Goal: Task Accomplishment & Management: Manage account settings

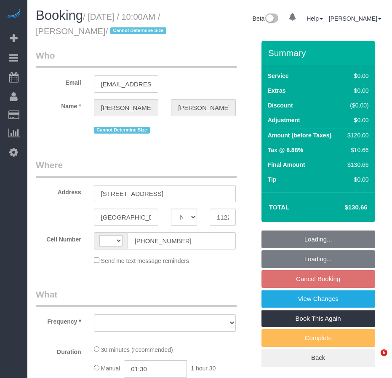
select select "NY"
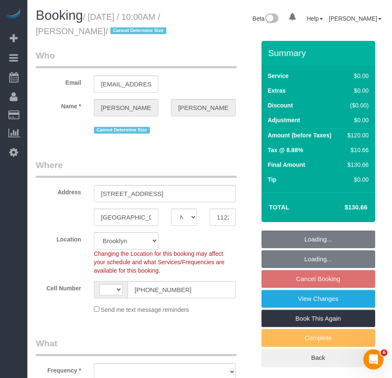
select select "string:US"
select select "object:1157"
select select "string:stripe-pm_1SFz8h4VGloSiKo71xOb4pCe"
select select "spot3"
select select "number:58"
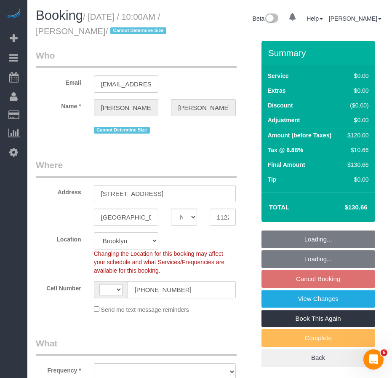
select select "number:72"
select select "number:15"
select select "number:5"
select select "object:1311"
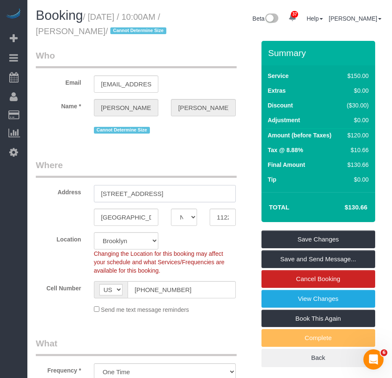
click at [138, 202] on input "75 Dupont St, 503" at bounding box center [165, 193] width 142 height 17
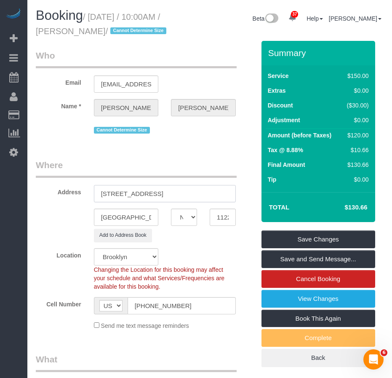
drag, startPoint x: 191, startPoint y: 207, endPoint x: 82, endPoint y: 196, distance: 109.7
click at [82, 196] on div "Address 75 Dupont Street, Apt. 503" at bounding box center [145, 180] width 232 height 43
type input "75 Dupont Street, Apt. 503"
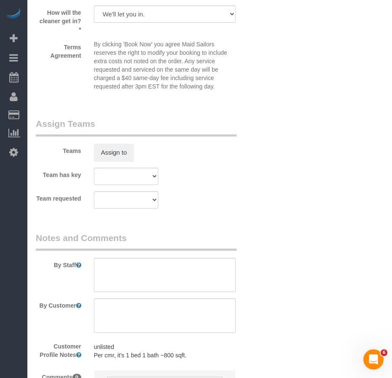
scroll to position [1180, 0]
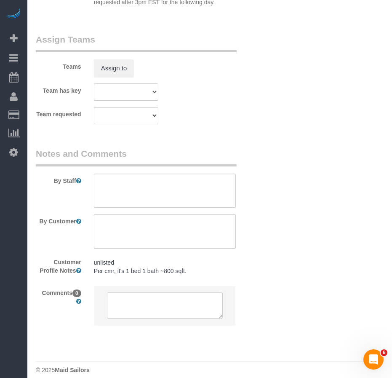
click at [150, 275] on pre "unlisted Per cmr, it's 1 bed 1 bath ~800 sqft." at bounding box center [165, 266] width 142 height 17
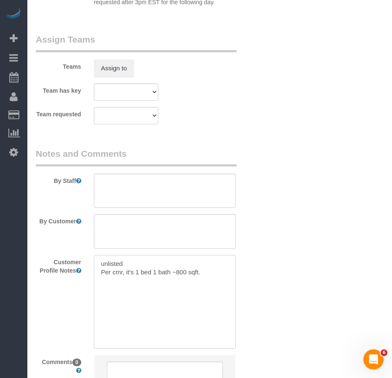
drag, startPoint x: 126, startPoint y: 277, endPoint x: 101, endPoint y: 278, distance: 24.4
click at [101, 278] on textarea "unlisted Per cmr, it's 1 bed 1 bath ~800 sqft." at bounding box center [165, 301] width 142 height 93
paste textarea "https://www.trulia.com/home/75-dupont-st-503-brooklyn-ny-11222-442135806"
click at [123, 307] on textarea "https://www.trulia.com/home/75-dupont-st-503-brooklyn-ny-11222-442135806 Studio…" at bounding box center [165, 301] width 142 height 93
type textarea "https://www.trulia.com/home/75-dupont-st-503-brooklyn-ny-11222-442135806 Studio…"
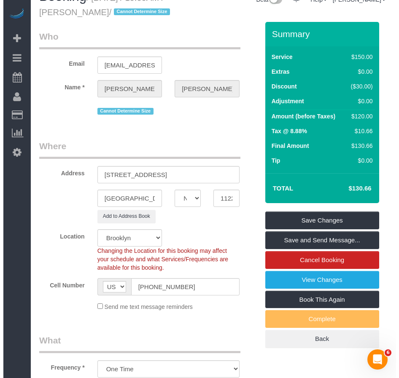
scroll to position [0, 0]
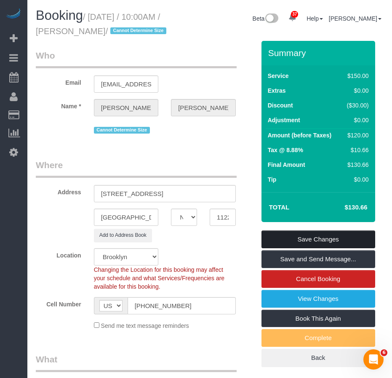
click at [314, 248] on link "Save Changes" at bounding box center [319, 240] width 114 height 18
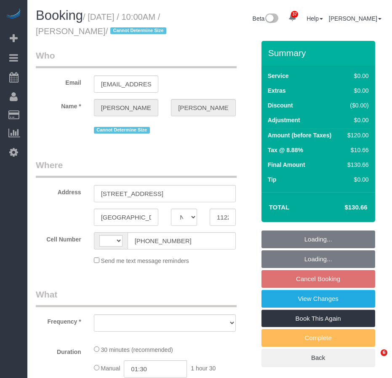
select select "NY"
select select "string:US"
select select "object:562"
select select "string:stripe-pm_1SFz8h4VGloSiKo71xOb4pCe"
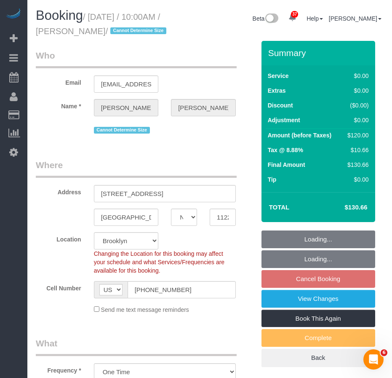
select select "object:820"
select select "spot3"
select select "number:58"
select select "number:72"
select select "number:15"
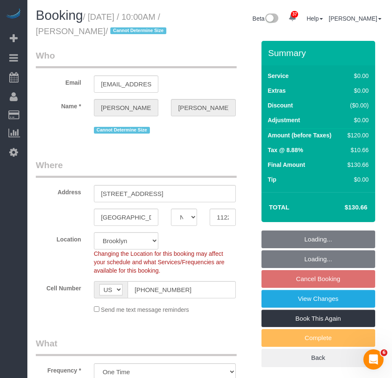
select select "number:5"
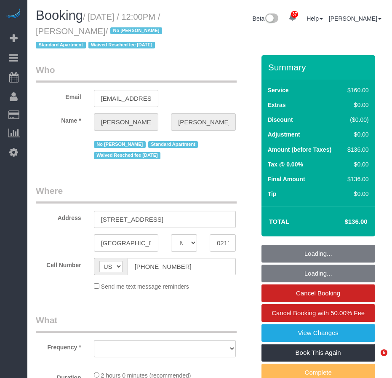
select select "MA"
select select "string:stripe-pm_1LhG8X4VGloSiKo7WCN6meOp"
select select "number:58"
select select "number:76"
select select "number:15"
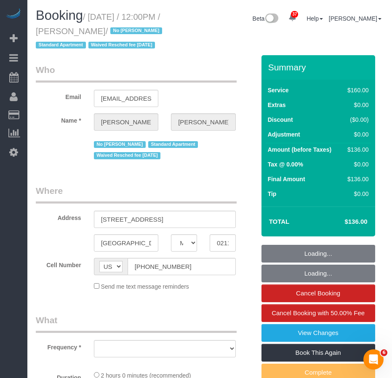
select select "number:7"
select select "object:972"
select select "spot1"
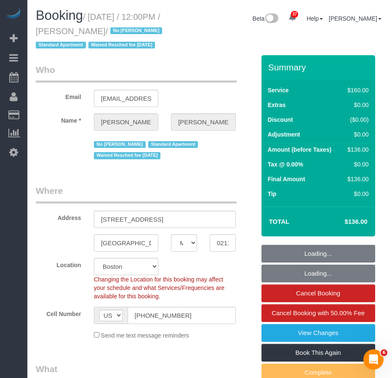
select select "object:1117"
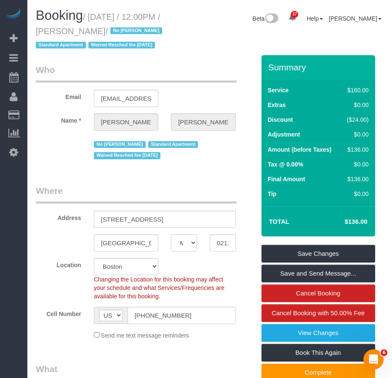
drag, startPoint x: 99, startPoint y: 18, endPoint x: 132, endPoint y: 29, distance: 35.0
click at [132, 29] on small "/ October 08, 2025 / 12:00PM / Stephen Lantz / No Marcia Batista Standard Apart…" at bounding box center [100, 31] width 129 height 38
drag, startPoint x: 99, startPoint y: 232, endPoint x: 157, endPoint y: 232, distance: 57.3
click at [157, 228] on input "80 Piers Park Lane, Apt 3501" at bounding box center [165, 219] width 142 height 17
drag, startPoint x: 94, startPoint y: 16, endPoint x: 71, endPoint y: 29, distance: 27.2
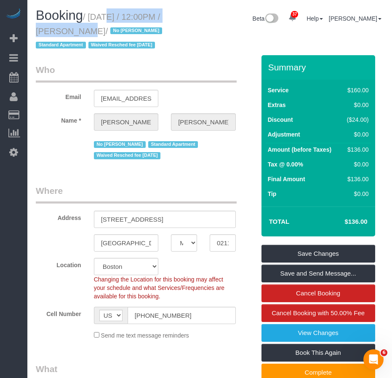
click at [71, 29] on small "/ October 08, 2025 / 12:00PM / Stephen Lantz / No Marcia Batista Standard Apart…" at bounding box center [100, 31] width 129 height 38
copy small "October 08, 2025 / 12:00PM"
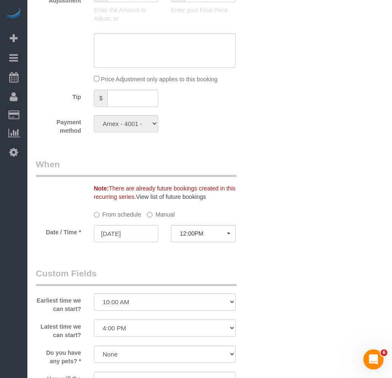
scroll to position [632, 0]
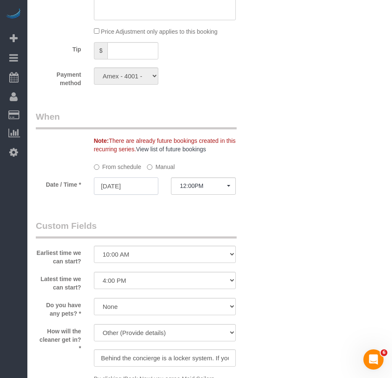
click at [126, 195] on input "10/08/2025" at bounding box center [126, 185] width 65 height 17
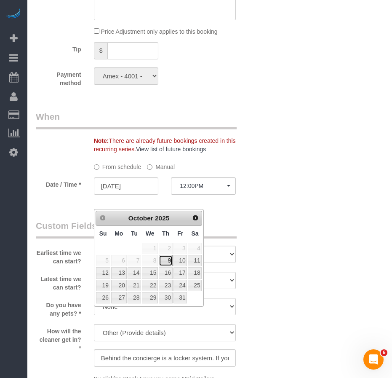
drag, startPoint x: 165, startPoint y: 258, endPoint x: 174, endPoint y: 255, distance: 9.7
click at [165, 258] on link "9" at bounding box center [166, 260] width 14 height 11
type input "10/09/2025"
select select "spot2"
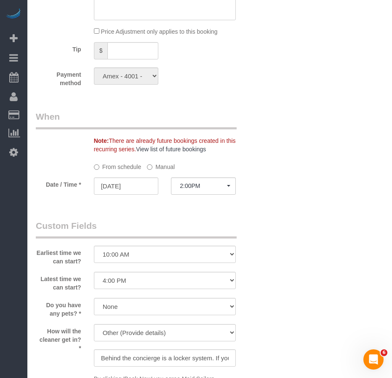
drag, startPoint x: 245, startPoint y: 240, endPoint x: 235, endPoint y: 231, distance: 13.5
click at [245, 239] on div "Earliest time we can start? I am not flexible, keep my selected time 8:00 AM 9:…" at bounding box center [145, 243] width 232 height 46
click at [212, 189] on span "2:00PM" at bounding box center [203, 185] width 47 height 7
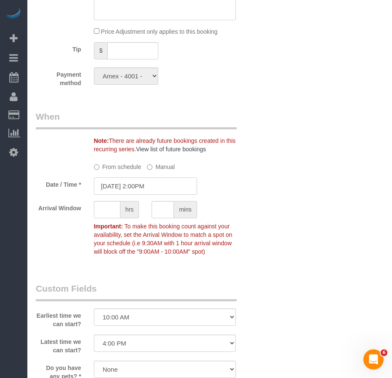
click at [158, 195] on input "10/09/2025 2:00PM" at bounding box center [145, 185] width 103 height 17
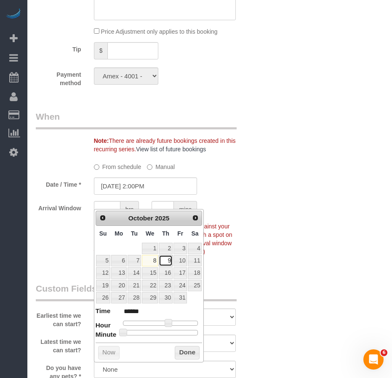
click at [167, 261] on link "9" at bounding box center [166, 260] width 14 height 11
type input "10/09/2025 12:00PM"
type input "*******"
click at [161, 324] on div at bounding box center [160, 323] width 75 height 5
click at [183, 353] on button "Done" at bounding box center [187, 352] width 25 height 13
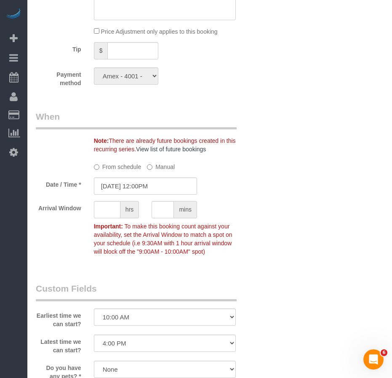
click at [284, 300] on div "Who Email slantz220@gmail.com Name * Stephen Lantz No Marcia Batista Standard A…" at bounding box center [210, 139] width 348 height 1432
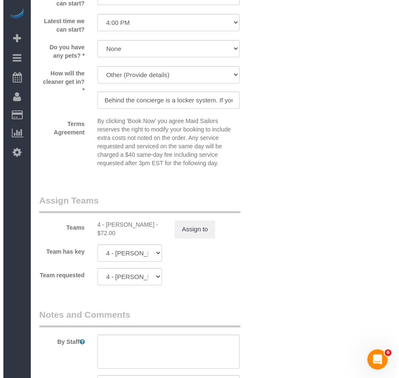
scroll to position [1053, 0]
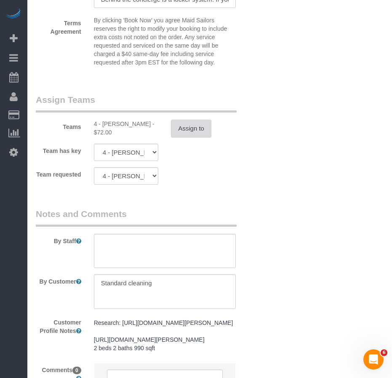
click at [195, 137] on button "Assign to" at bounding box center [191, 129] width 40 height 18
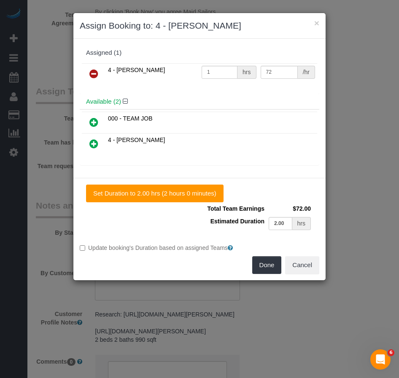
click at [94, 76] on icon at bounding box center [93, 74] width 9 height 10
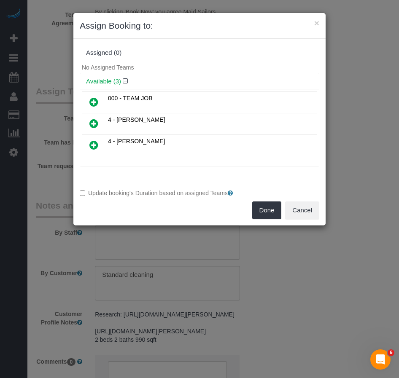
click at [140, 163] on div "000 - TEAM JOB 4 - Luanna Ferighetto 4 - Marcia Batista" at bounding box center [199, 128] width 239 height 78
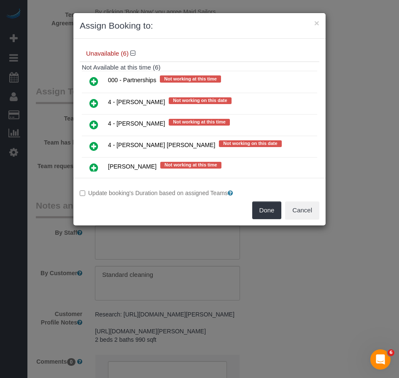
scroll to position [126, 0]
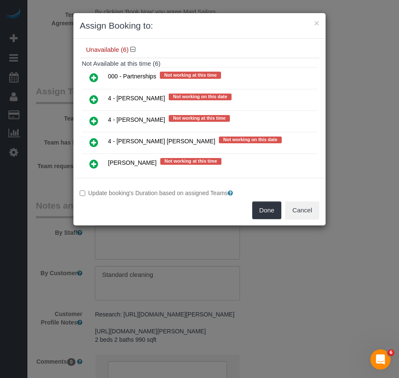
click at [94, 100] on icon at bounding box center [93, 99] width 9 height 10
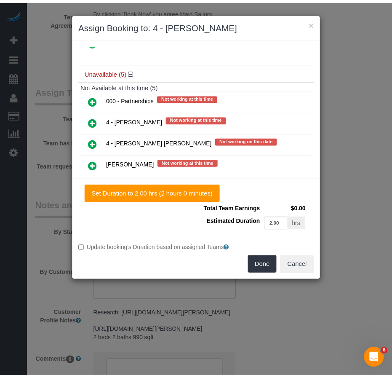
scroll to position [150, 0]
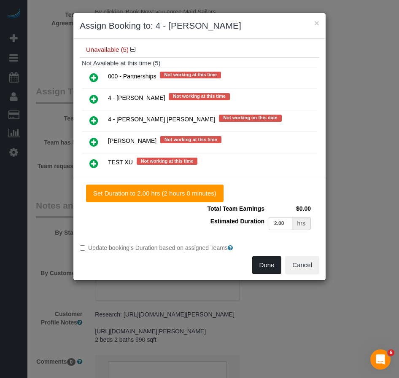
click at [262, 265] on button "Done" at bounding box center [266, 265] width 29 height 18
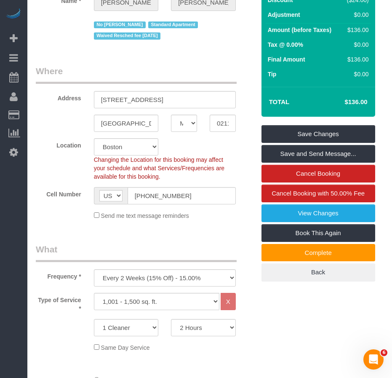
scroll to position [117, 0]
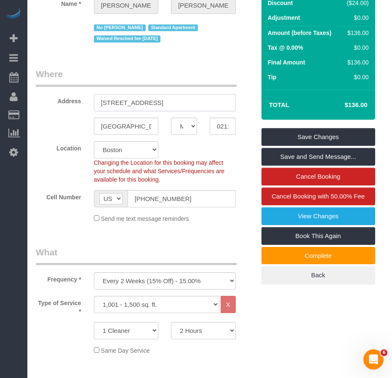
click at [168, 111] on input "80 Piers Park Lane, Apt 3501" at bounding box center [165, 102] width 142 height 17
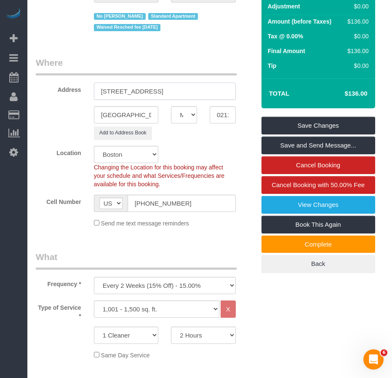
scroll to position [126, 0]
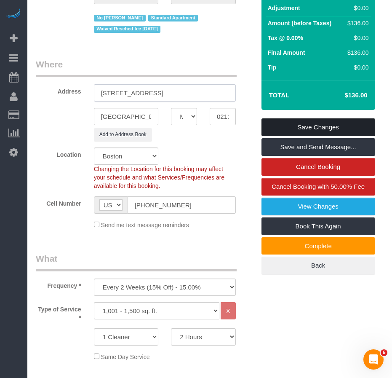
type input "80 Piers Park Lane, Apt. 3501"
click at [286, 136] on link "Save Changes" at bounding box center [319, 127] width 114 height 18
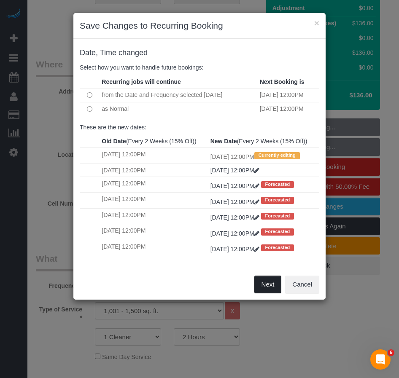
click at [266, 293] on button "Next" at bounding box center [267, 285] width 27 height 18
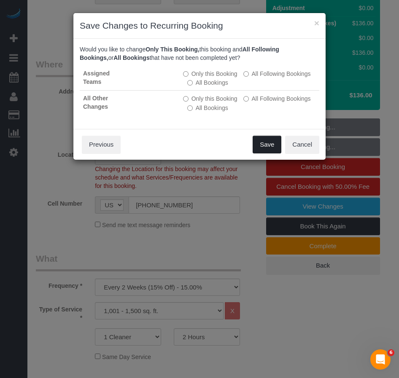
click at [265, 146] on button "Save" at bounding box center [266, 145] width 29 height 18
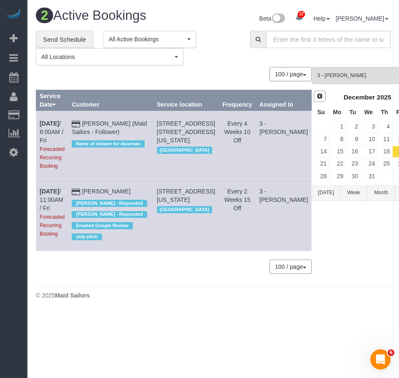
click at [316, 97] on span "Prev" at bounding box center [319, 96] width 7 height 7
click at [377, 139] on link "9" at bounding box center [384, 139] width 14 height 11
click at [354, 77] on span "3 - Patricia Sinche" at bounding box center [364, 75] width 95 height 7
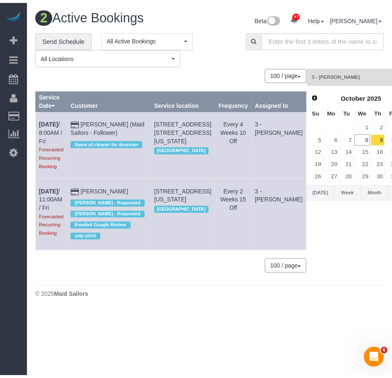
scroll to position [656, 0]
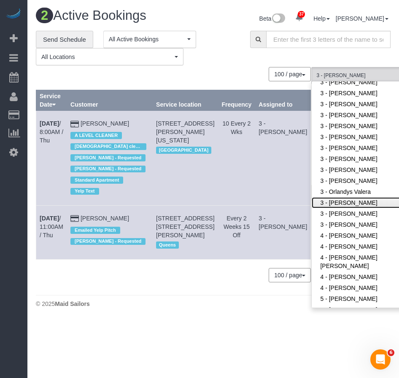
click at [365, 197] on link "3 - [PERSON_NAME]" at bounding box center [366, 202] width 110 height 11
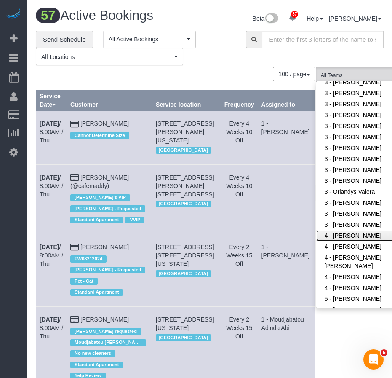
click at [316, 230] on link "4 - [PERSON_NAME]" at bounding box center [371, 235] width 110 height 11
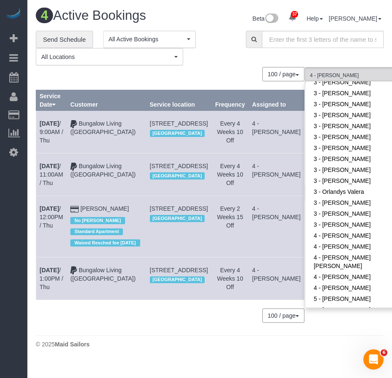
click at [305, 330] on div "4 - Daniela Ferreira Alves All Teams Remove Team Filters * - K.J. *Irene Flores…" at bounding box center [360, 199] width 110 height 264
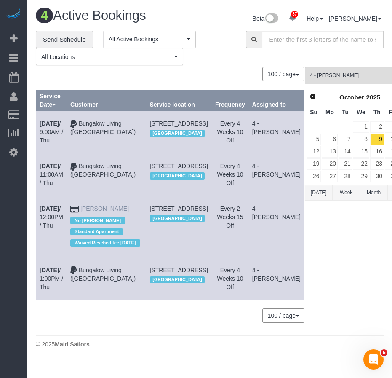
scroll to position [42, 0]
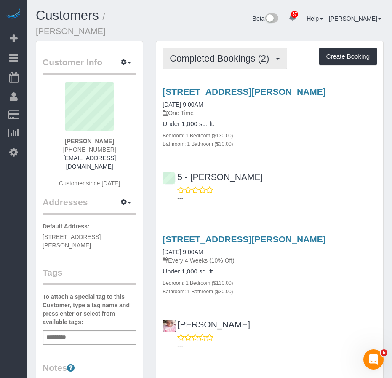
click at [209, 53] on span "Completed Bookings (2)" at bounding box center [222, 58] width 104 height 11
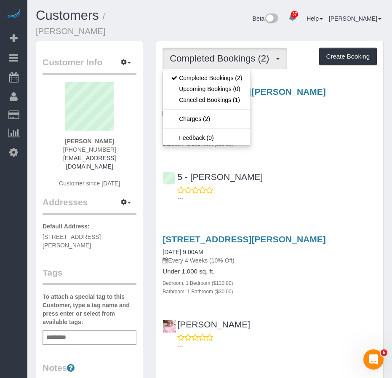
click at [285, 166] on div "5 - [PERSON_NAME] ---" at bounding box center [269, 184] width 227 height 38
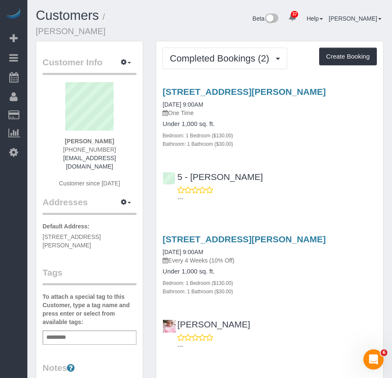
scroll to position [42, 0]
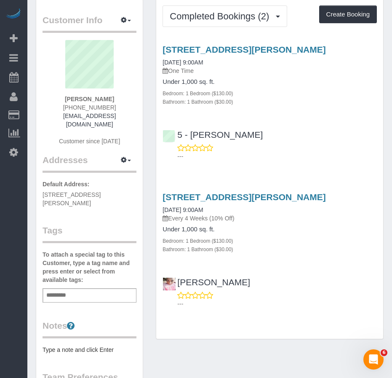
click at [77, 288] on div "Add a tag" at bounding box center [90, 295] width 94 height 14
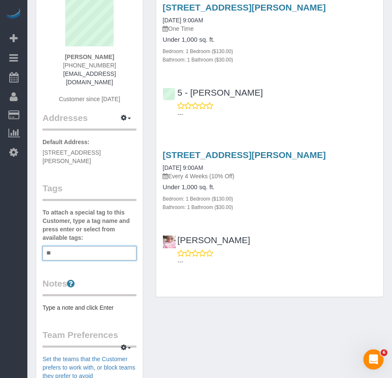
type input "*"
type input "**********"
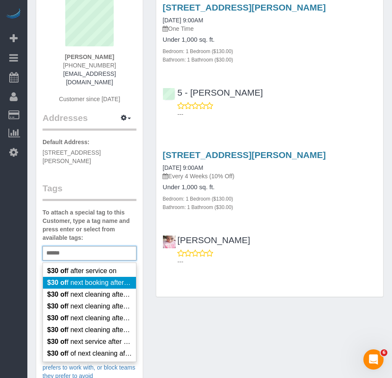
type input "******"
click at [83, 279] on span "$30 of f next booking after 7/07/24" at bounding box center [97, 282] width 100 height 7
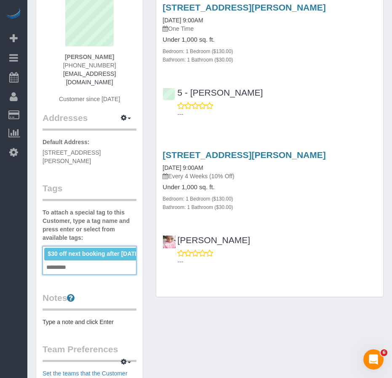
click at [99, 250] on span "$30 off next booking after 7/07/24" at bounding box center [94, 253] width 93 height 7
drag, startPoint x: 48, startPoint y: 227, endPoint x: 120, endPoint y: 225, distance: 72.1
click at [120, 250] on span "$30 off next booking after 7/07/24" at bounding box center [94, 253] width 93 height 7
click at [119, 250] on span "$30 off next booking after 7/07/24" at bounding box center [94, 253] width 93 height 7
click at [69, 250] on span "$30 off next booking after 7/07/24" at bounding box center [94, 253] width 93 height 7
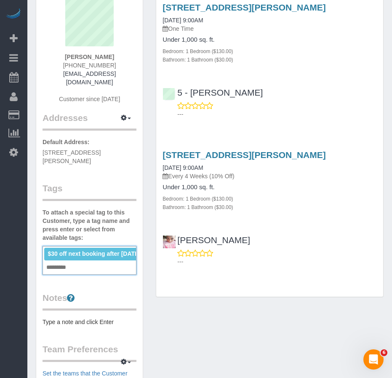
click at [83, 250] on span "$30 off next booking after 7/07/24" at bounding box center [94, 253] width 93 height 7
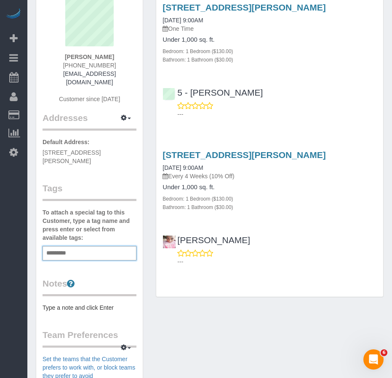
paste input "**********"
type input "**********"
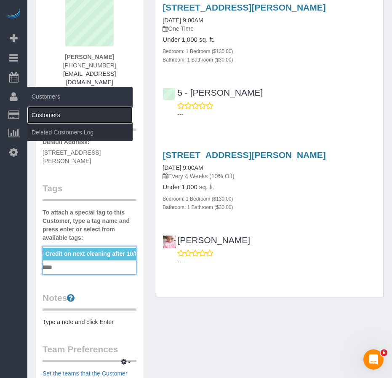
click at [56, 118] on link "Customers" at bounding box center [79, 115] width 105 height 17
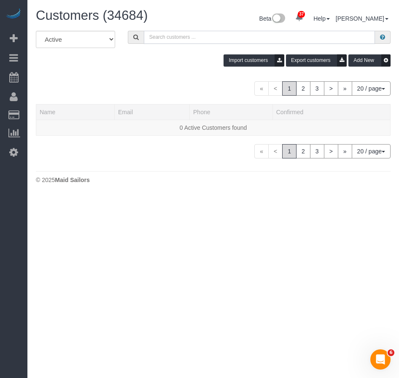
click at [164, 38] on input "text" at bounding box center [259, 37] width 231 height 13
paste input "[PERSON_NAME]"
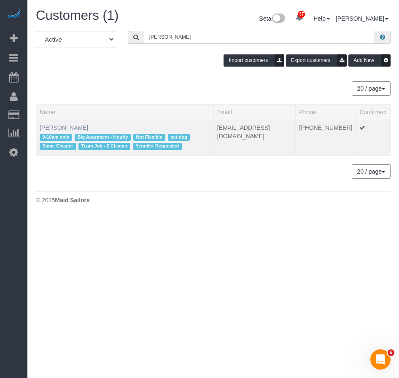
type input "[PERSON_NAME]"
click at [76, 126] on link "[PERSON_NAME]" at bounding box center [64, 127] width 48 height 7
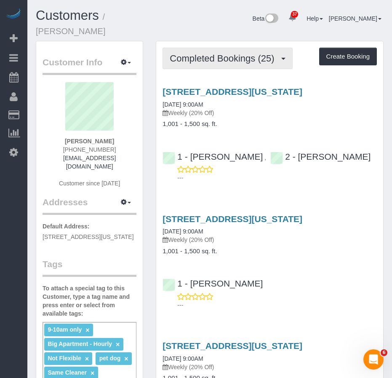
click at [204, 53] on span "Completed Bookings (25)" at bounding box center [224, 58] width 109 height 11
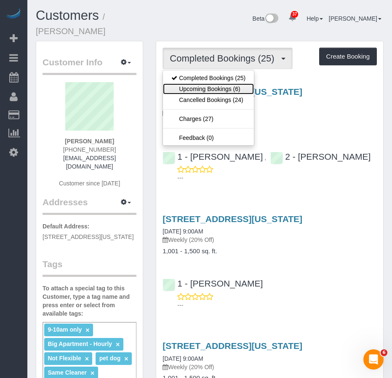
click at [203, 83] on link "Upcoming Bookings (6)" at bounding box center [208, 88] width 91 height 11
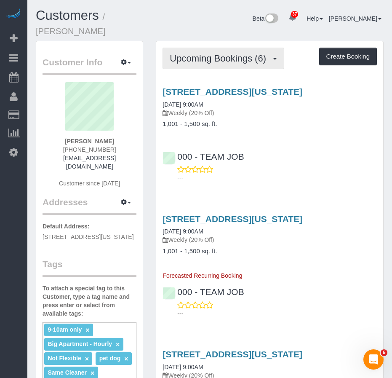
click at [188, 53] on span "Upcoming Bookings (6)" at bounding box center [220, 58] width 101 height 11
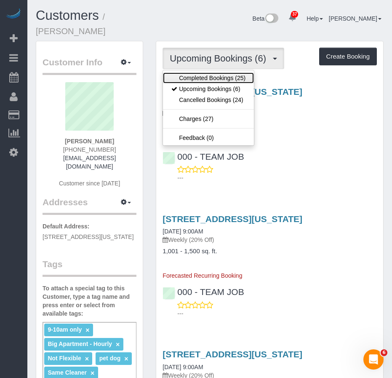
click at [190, 72] on link "Completed Bookings (25)" at bounding box center [208, 77] width 91 height 11
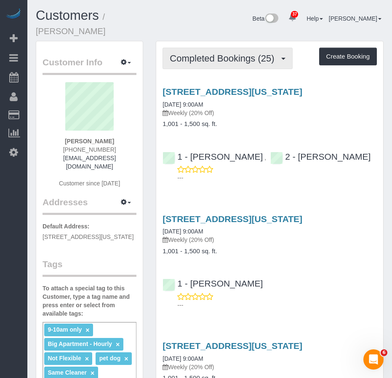
click at [217, 53] on span "Completed Bookings (25)" at bounding box center [224, 58] width 109 height 11
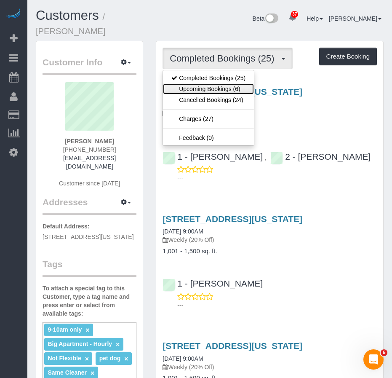
click at [208, 83] on link "Upcoming Bookings (6)" at bounding box center [208, 88] width 91 height 11
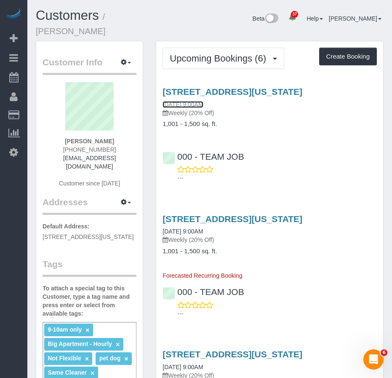
click at [185, 101] on link "10/20/2025 9:00AM" at bounding box center [183, 104] width 40 height 7
click at [228, 248] on h4 "1,001 - 1,500 sq. ft." at bounding box center [270, 251] width 214 height 7
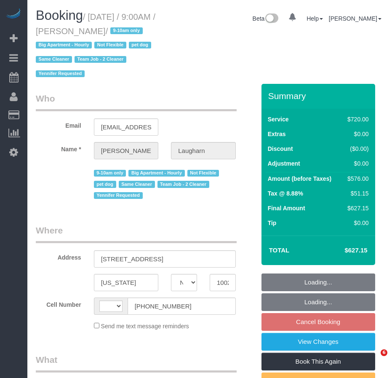
select select "NY"
select select "object:592"
select select "number:89"
select select "number:70"
select select "number:13"
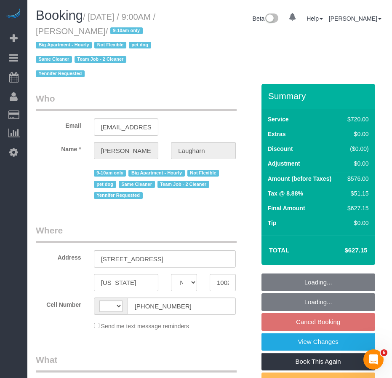
select select "number:6"
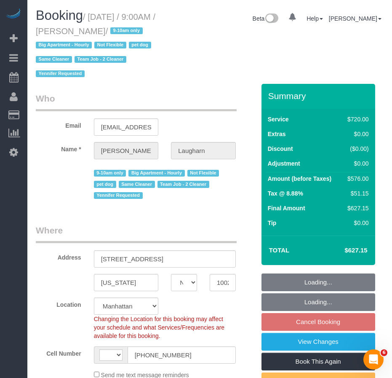
select select "object:990"
select select "string:[GEOGRAPHIC_DATA]"
select select "string:stripe-pm_1Qg79n4VGloSiKo7Xb5RYN0j"
select select "2"
select select "270"
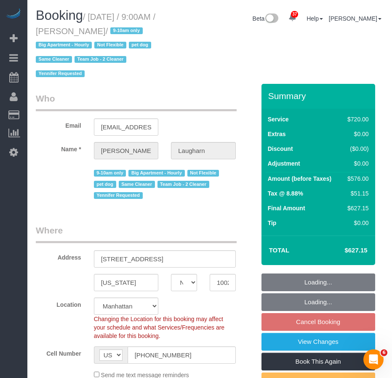
select select "spot2"
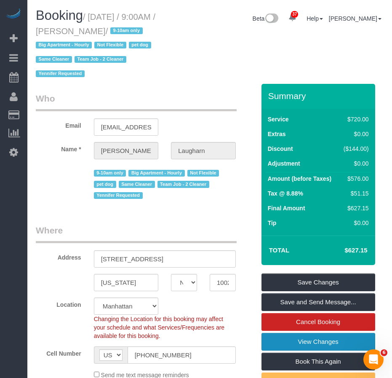
click at [330, 343] on link "View Changes" at bounding box center [319, 342] width 114 height 18
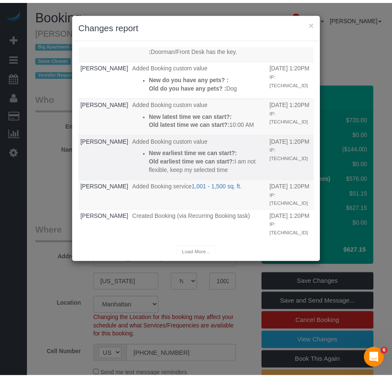
scroll to position [78, 0]
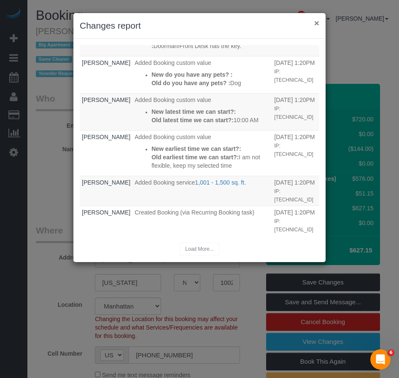
click at [316, 25] on button "×" at bounding box center [316, 23] width 5 height 9
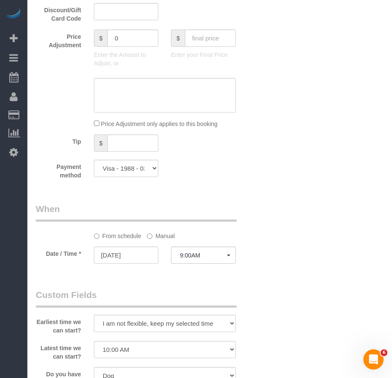
scroll to position [674, 0]
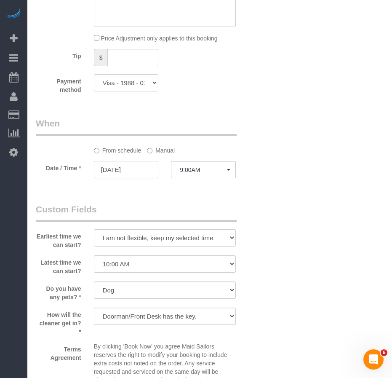
click at [113, 166] on input "10/20/2025" at bounding box center [126, 169] width 65 height 17
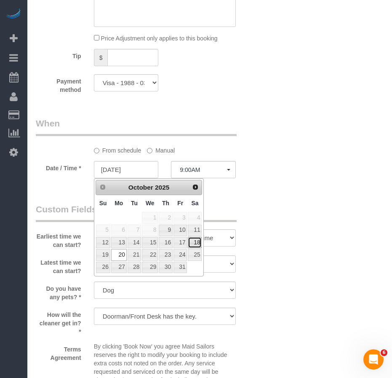
click at [197, 244] on link "18" at bounding box center [195, 242] width 14 height 11
type input "10/18/2025"
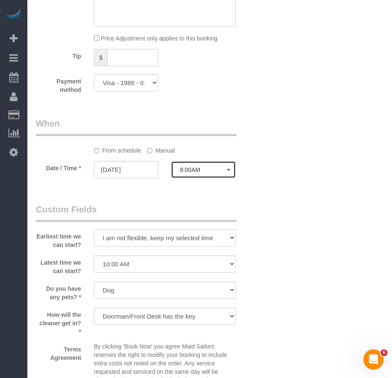
click at [197, 172] on span "8:00AM" at bounding box center [203, 169] width 47 height 7
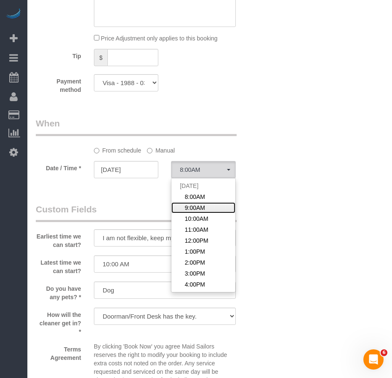
click at [201, 205] on span "9:00AM" at bounding box center [195, 208] width 20 height 8
select select "spot60"
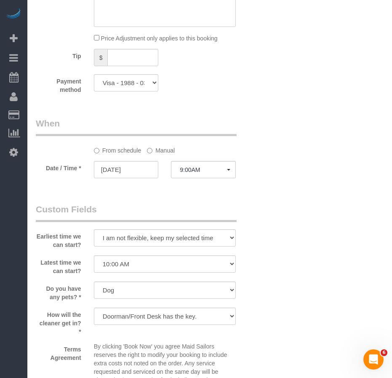
click at [275, 243] on div "Who Email fionamaylaugharn@gmail.com Name * Fiona Laugharn 9-10am only Big Apar…" at bounding box center [210, 102] width 348 height 1384
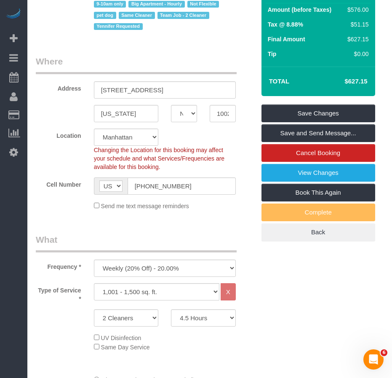
scroll to position [169, 0]
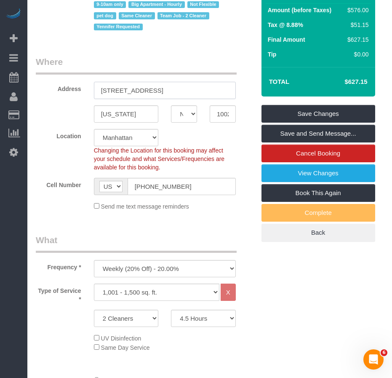
click at [156, 91] on input "15 West 96th Street #23" at bounding box center [165, 90] width 142 height 17
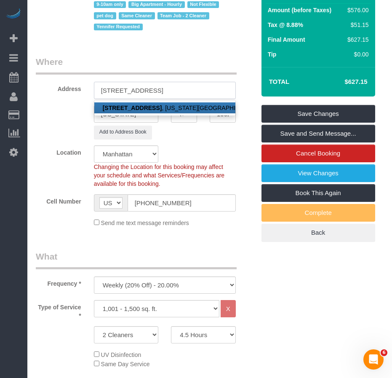
type input "15 West 96th Street, Apt. 23"
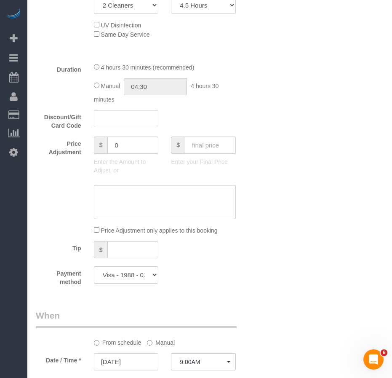
scroll to position [506, 0]
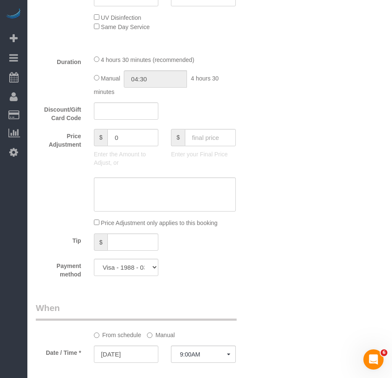
click at [267, 284] on div "Who Email fionamaylaugharn@gmail.com Name * Fiona Laugharn 9-10am only Big Apar…" at bounding box center [210, 278] width 348 height 1400
click at [180, 273] on div "Payment method Visa - 1988 - 03/2029 (Default) Add Credit Card ─────────────── …" at bounding box center [145, 269] width 232 height 20
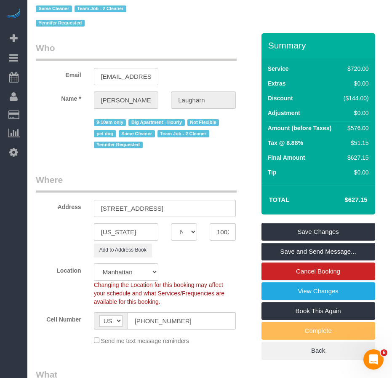
scroll to position [0, 0]
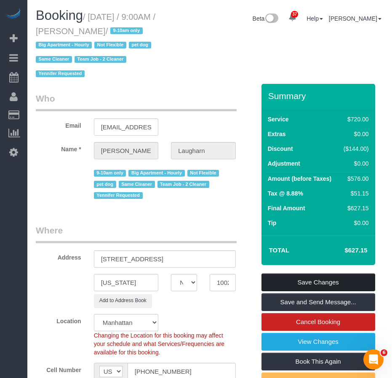
click at [292, 283] on link "Save Changes" at bounding box center [319, 282] width 114 height 18
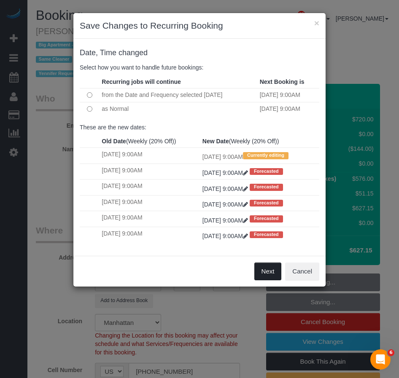
click at [264, 272] on button "Next" at bounding box center [267, 272] width 27 height 18
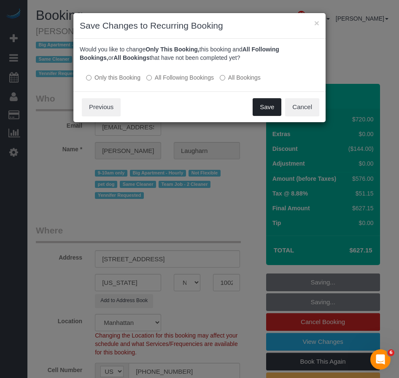
drag, startPoint x: 270, startPoint y: 110, endPoint x: 242, endPoint y: 154, distance: 52.0
click at [270, 110] on button "Save" at bounding box center [266, 107] width 29 height 18
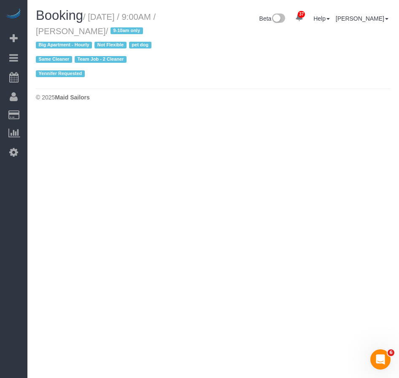
select select "NY"
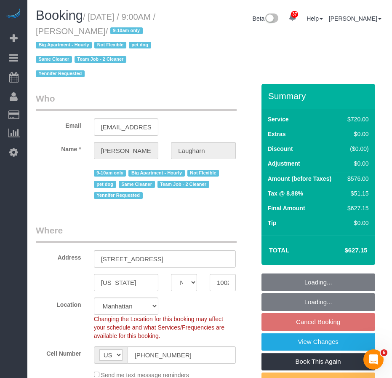
select select "object:3795"
select select "string:stripe-pm_1Qg79n4VGloSiKo7Xb5RYN0j"
select select "spot118"
select select "number:89"
select select "number:70"
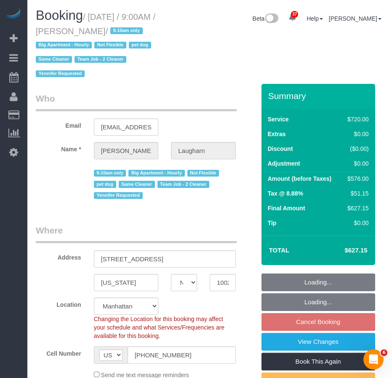
select select "number:13"
select select "number:6"
select select "2"
select select "270"
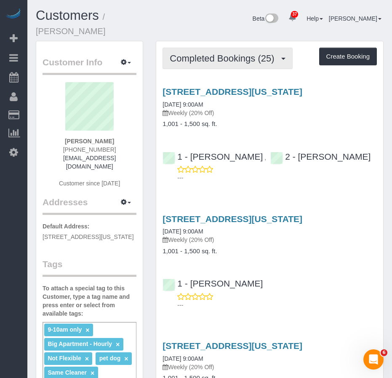
click at [195, 53] on span "Completed Bookings (25)" at bounding box center [224, 58] width 109 height 11
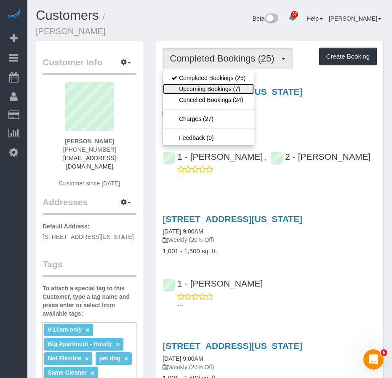
click at [195, 83] on link "Upcoming Bookings (7)" at bounding box center [208, 88] width 91 height 11
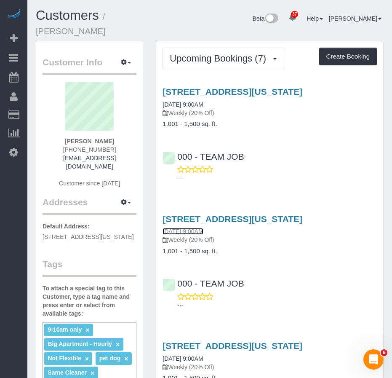
click at [185, 228] on link "[DATE] 9:00AM" at bounding box center [183, 231] width 40 height 7
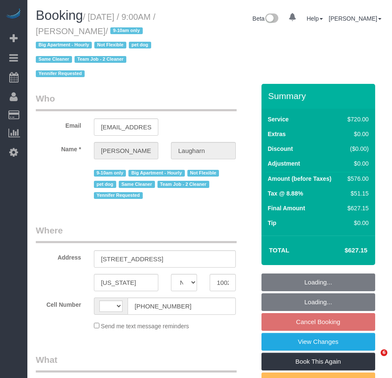
select select "NY"
select select "string:[GEOGRAPHIC_DATA]"
select select "object:766"
select select "string:stripe-pm_1Qg79n4VGloSiKo7Xb5RYN0j"
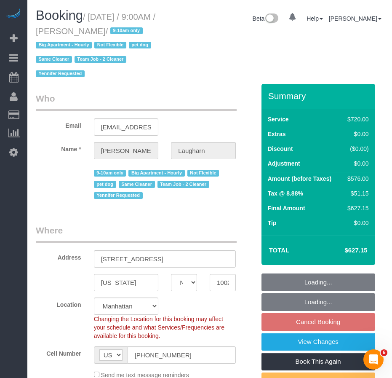
select select "object:845"
select select "2"
select select "270"
select select "spot2"
select select "number:89"
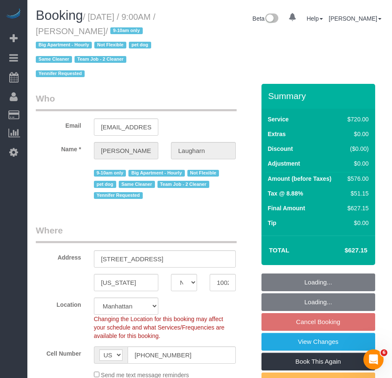
select select "number:70"
select select "number:13"
select select "number:6"
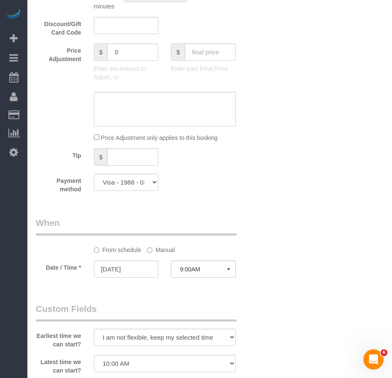
scroll to position [590, 0]
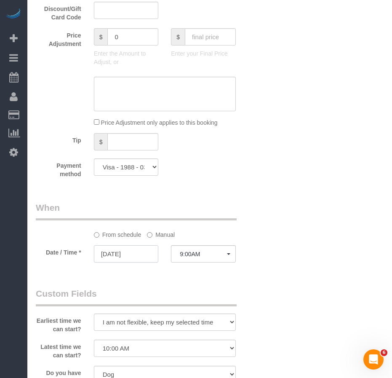
click at [129, 255] on input "[DATE]" at bounding box center [126, 253] width 65 height 17
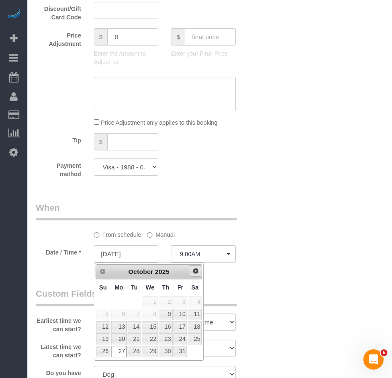
click at [195, 274] on span "Next" at bounding box center [196, 271] width 7 height 7
click at [120, 314] on link "3" at bounding box center [119, 314] width 16 height 11
type input "[DATE]"
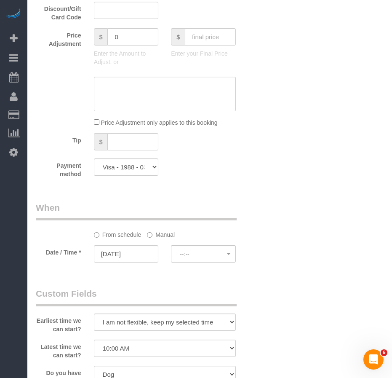
select select "spot56"
click at [209, 258] on button "8:00AM" at bounding box center [203, 253] width 65 height 17
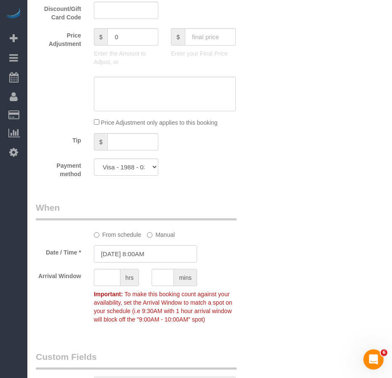
click at [147, 250] on input "[DATE] 8:00AM" at bounding box center [145, 253] width 103 height 17
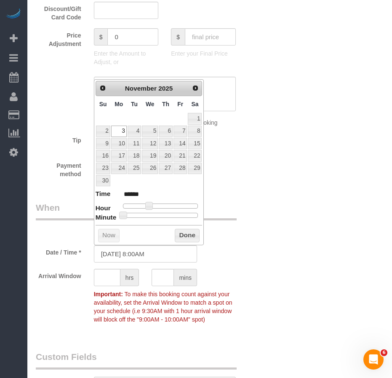
type input "[DATE] 10:00AM"
type input "*******"
click at [155, 207] on div at bounding box center [160, 206] width 75 height 5
type input "[DATE] 9:00AM"
type input "******"
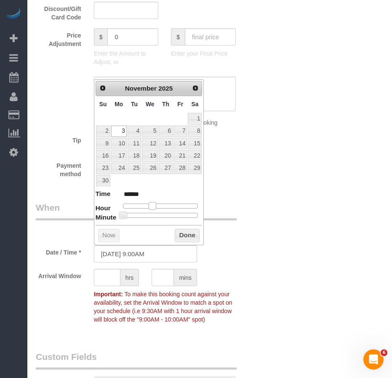
click at [151, 207] on div at bounding box center [160, 206] width 75 height 5
click at [180, 233] on button "Done" at bounding box center [187, 235] width 25 height 13
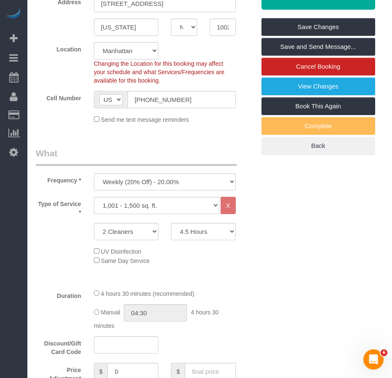
scroll to position [253, 0]
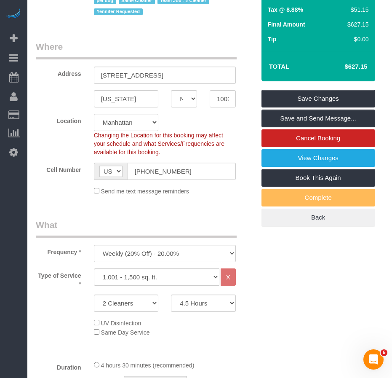
scroll to position [169, 0]
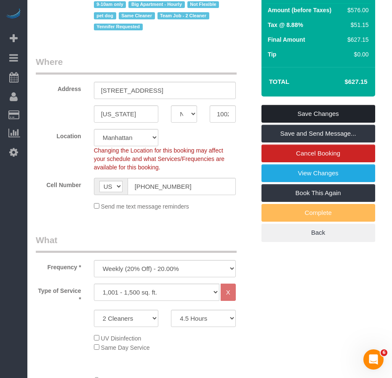
click at [287, 114] on link "Save Changes" at bounding box center [319, 114] width 114 height 18
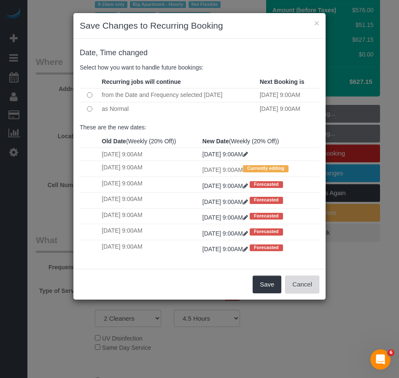
click at [300, 280] on button "Cancel" at bounding box center [302, 285] width 34 height 18
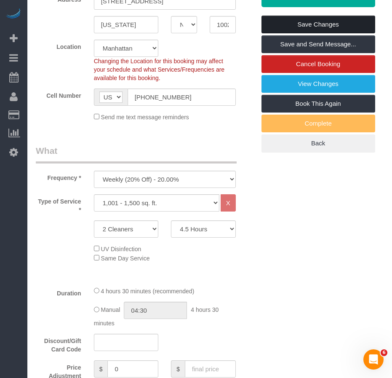
scroll to position [253, 0]
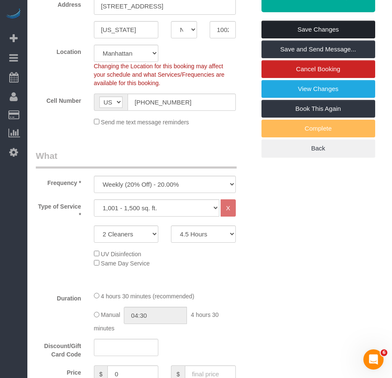
click at [307, 26] on link "Save Changes" at bounding box center [319, 30] width 114 height 18
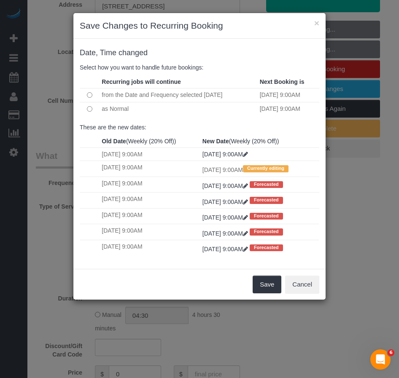
click at [135, 282] on div "Save Cancel" at bounding box center [199, 284] width 252 height 31
click at [152, 288] on div "Save Cancel" at bounding box center [199, 284] width 252 height 31
click at [299, 289] on button "Cancel" at bounding box center [302, 285] width 34 height 18
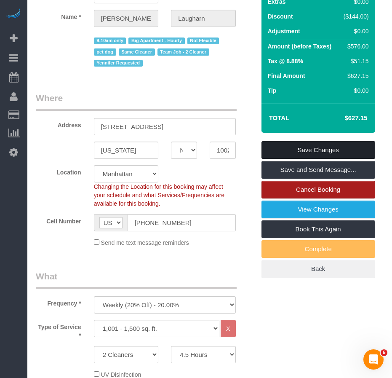
scroll to position [126, 0]
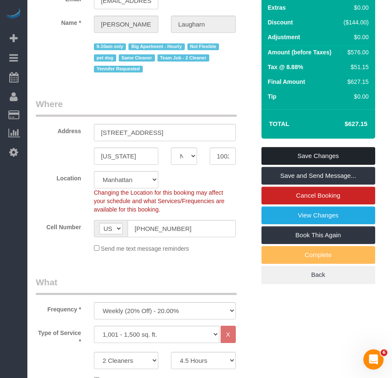
click at [305, 158] on link "Save Changes" at bounding box center [319, 156] width 114 height 18
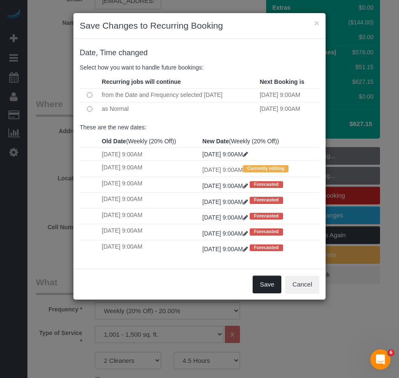
click at [262, 286] on button "Save" at bounding box center [266, 285] width 29 height 18
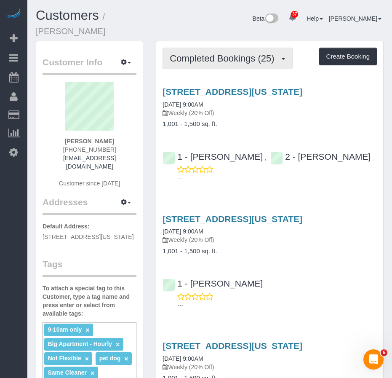
click at [208, 53] on span "Completed Bookings (25)" at bounding box center [224, 58] width 109 height 11
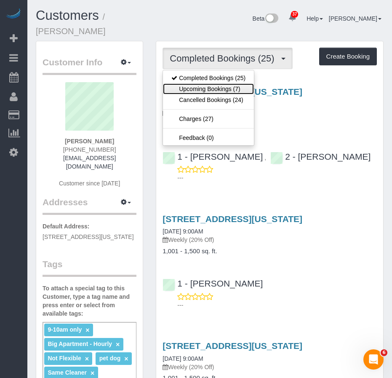
click at [197, 83] on link "Upcoming Bookings (7)" at bounding box center [208, 88] width 91 height 11
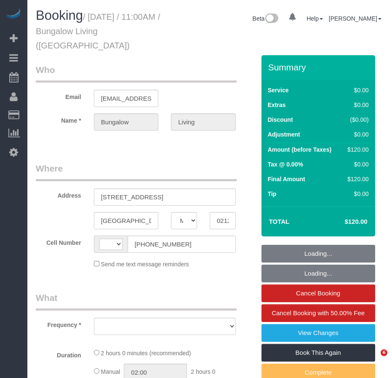
select select "MA"
select select "string:[GEOGRAPHIC_DATA]"
select select "object:794"
select select "number:89"
select select "number:90"
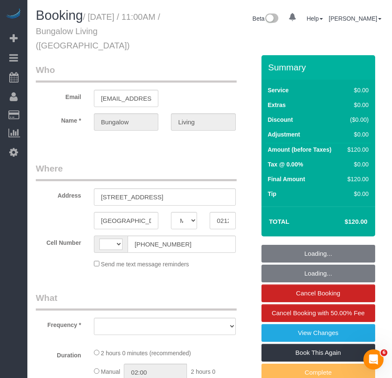
select select "number:15"
select select "number:7"
select select "number:21"
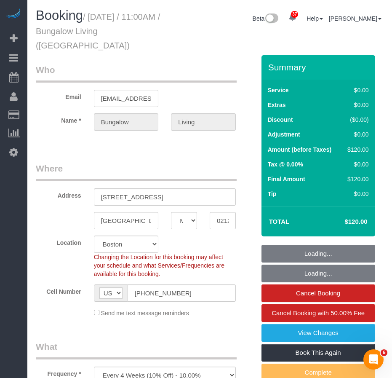
select select "object:963"
select select "spot1"
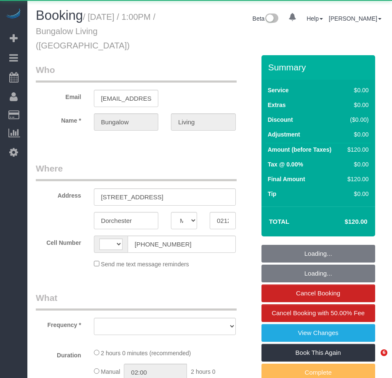
select select "MA"
select select "number:89"
select select "number:90"
select select "number:15"
select select "number:7"
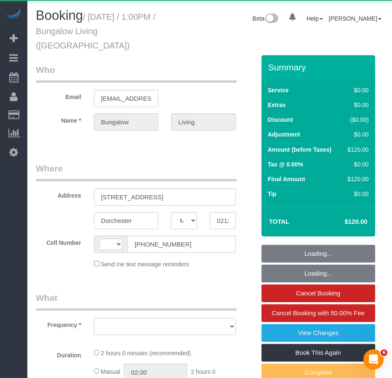
select select "number:21"
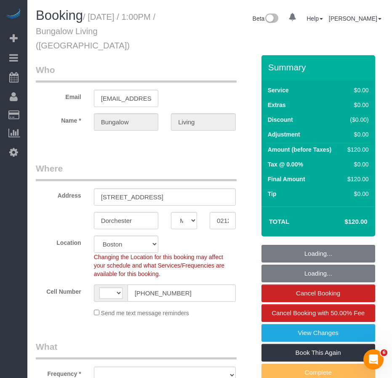
select select "string:[GEOGRAPHIC_DATA]"
select select "object:712"
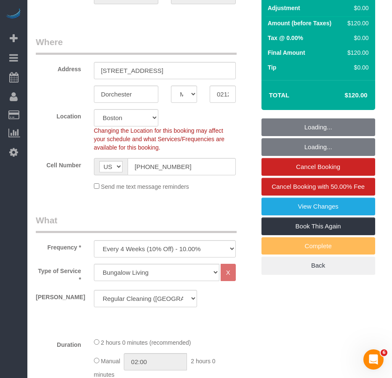
select select "spot1"
select select "object:1118"
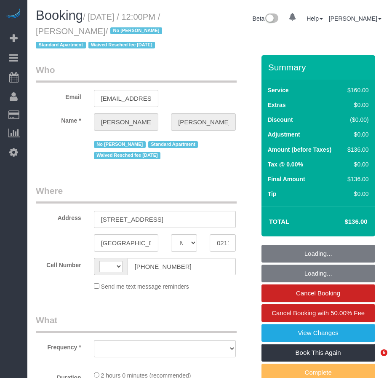
select select "MA"
select select "string:stripe-pm_1LhG8X4VGloSiKo7WCN6meOp"
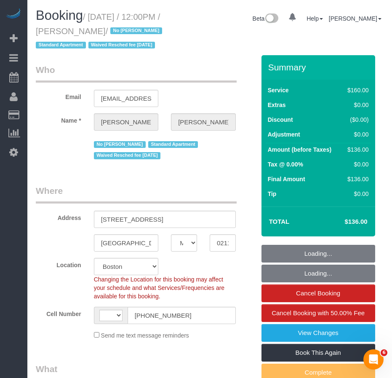
select select "string:[GEOGRAPHIC_DATA]"
select select "object:978"
select select "spot1"
select select "number:58"
select select "number:76"
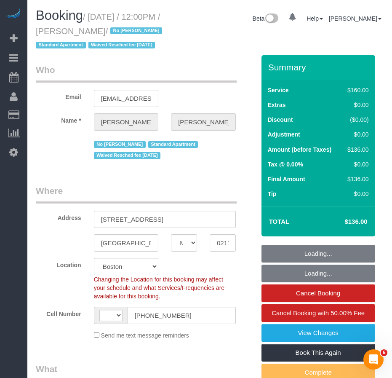
select select "number:15"
select select "number:7"
select select "object:1117"
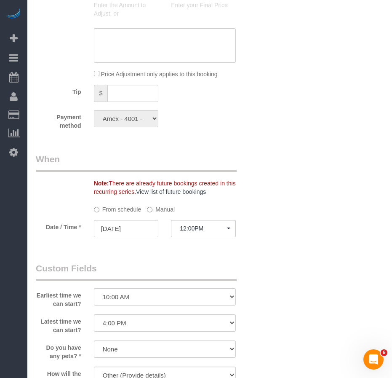
scroll to position [590, 0]
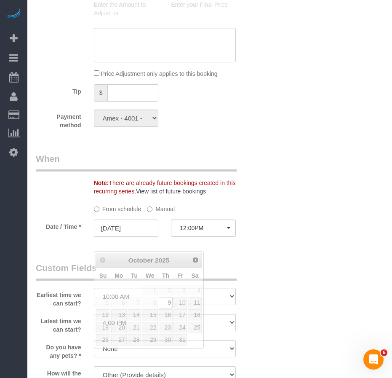
click at [125, 237] on input "[DATE]" at bounding box center [126, 228] width 65 height 17
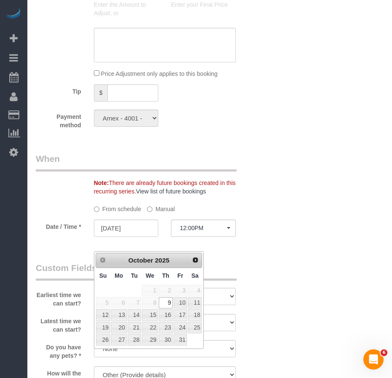
click at [263, 292] on div "Who Email slantz220@gmail.com Name * Stephen Lantz No Marcia Batista Standard A…" at bounding box center [210, 150] width 348 height 1370
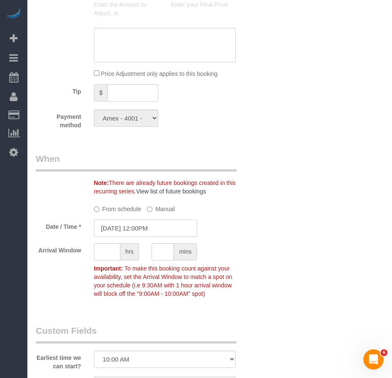
click at [132, 237] on input "10/09/2025 12:00PM" at bounding box center [145, 228] width 103 height 17
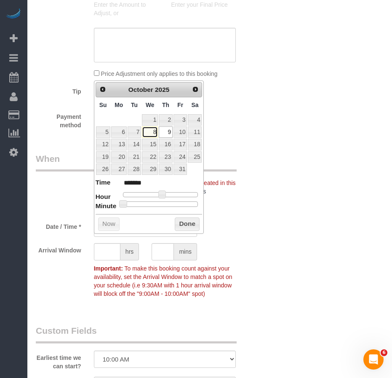
click at [153, 133] on link "8" at bounding box center [150, 131] width 16 height 11
type input "10/08/2025 2:00PM"
type input "******"
click at [169, 195] on div at bounding box center [160, 194] width 75 height 5
type input "10/08/2025 3:00PM"
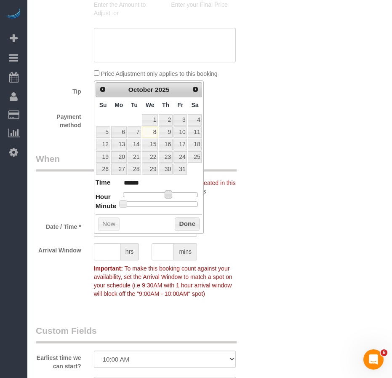
type input "******"
click at [174, 195] on div at bounding box center [160, 194] width 75 height 5
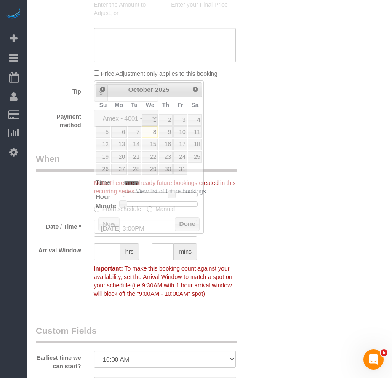
click at [279, 165] on div "Who Email slantz220@gmail.com Name * Stephen Lantz No Marcia Batista Standard A…" at bounding box center [210, 181] width 348 height 1432
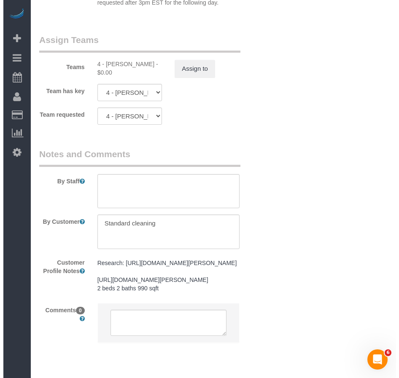
scroll to position [1138, 0]
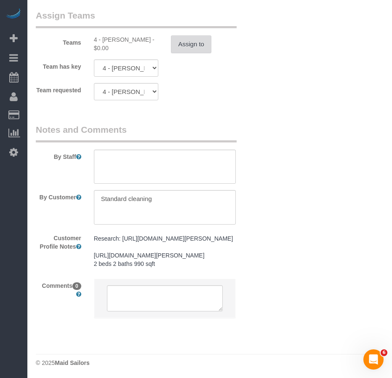
click at [194, 53] on button "Assign to" at bounding box center [191, 44] width 40 height 18
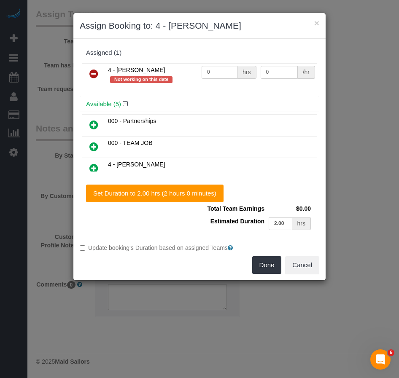
click at [96, 73] on icon at bounding box center [93, 74] width 9 height 10
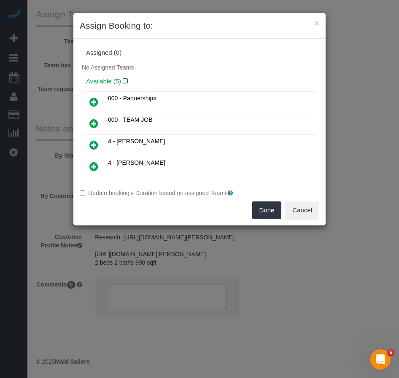
scroll to position [42, 0]
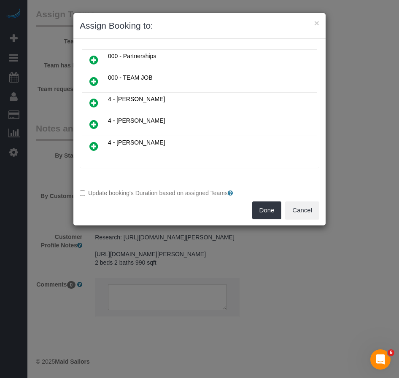
click at [90, 147] on icon at bounding box center [93, 146] width 9 height 10
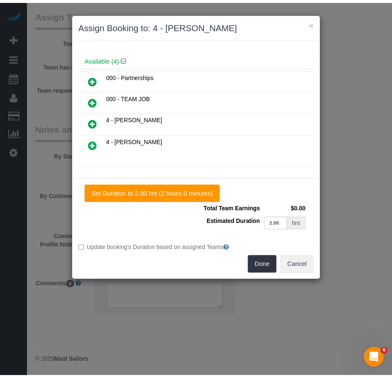
scroll to position [62, 0]
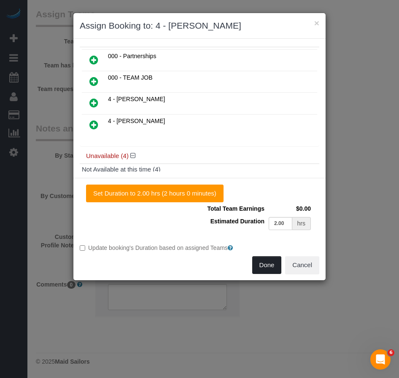
click at [263, 267] on button "Done" at bounding box center [266, 265] width 29 height 18
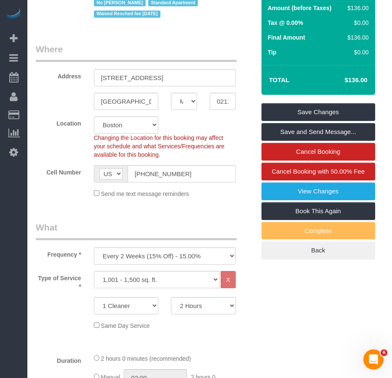
scroll to position [126, 0]
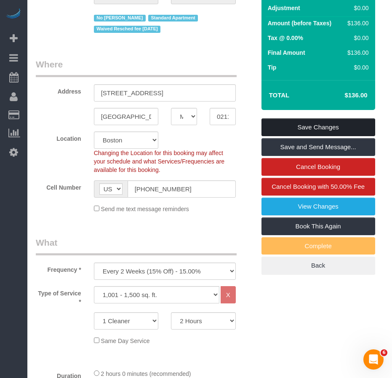
click at [281, 136] on link "Save Changes" at bounding box center [319, 127] width 114 height 18
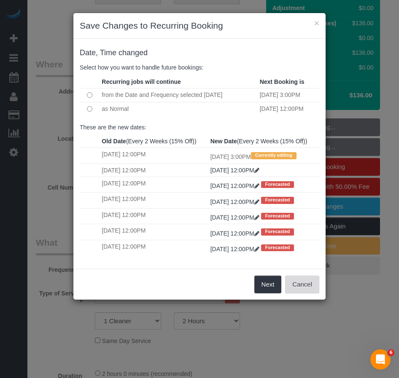
click at [298, 293] on button "Cancel" at bounding box center [302, 285] width 34 height 18
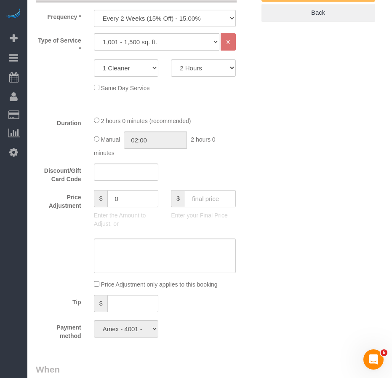
scroll to position [548, 0]
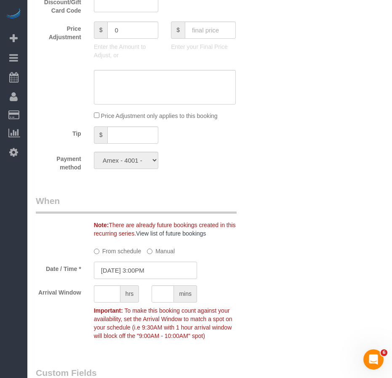
click at [142, 279] on input "10/08/2025 3:00PM" at bounding box center [145, 270] width 103 height 17
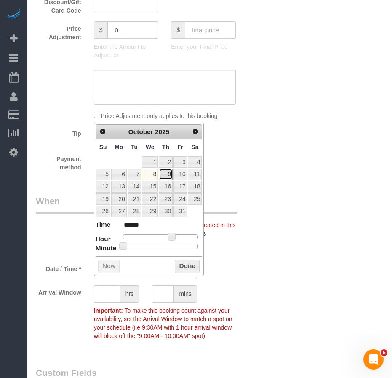
click at [169, 173] on link "9" at bounding box center [166, 174] width 14 height 11
type input "10/09/2025 12:00PM"
type input "*******"
click at [163, 236] on div at bounding box center [160, 236] width 75 height 5
click at [185, 266] on button "Done" at bounding box center [187, 266] width 25 height 13
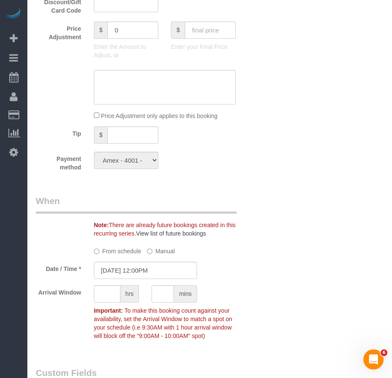
click at [279, 316] on div "Who Email slantz220@gmail.com Name * Stephen Lantz No Marcia Batista Standard A…" at bounding box center [210, 223] width 348 height 1432
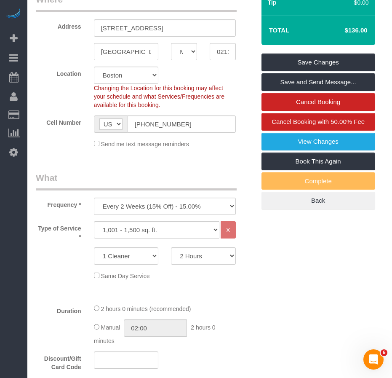
scroll to position [169, 0]
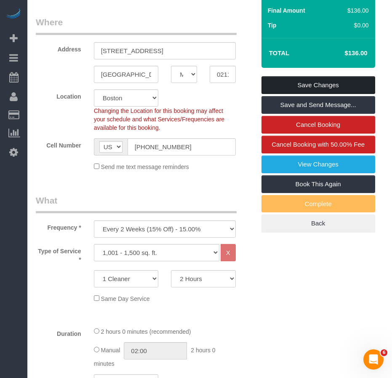
click at [280, 94] on link "Save Changes" at bounding box center [319, 85] width 114 height 18
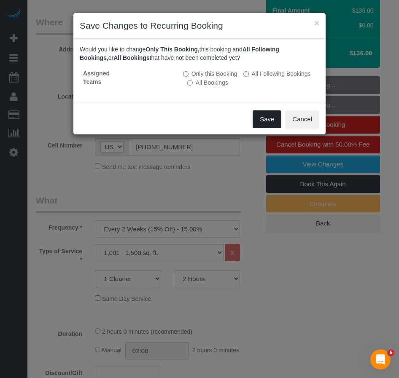
click at [264, 119] on button "Save" at bounding box center [266, 119] width 29 height 18
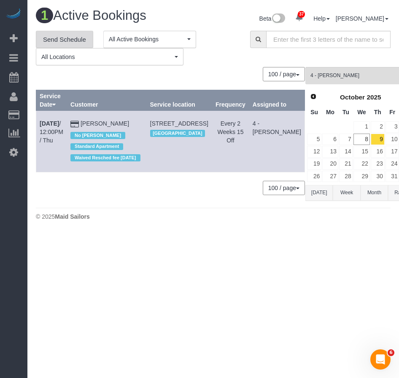
click at [74, 38] on link "Send Schedule" at bounding box center [64, 40] width 57 height 18
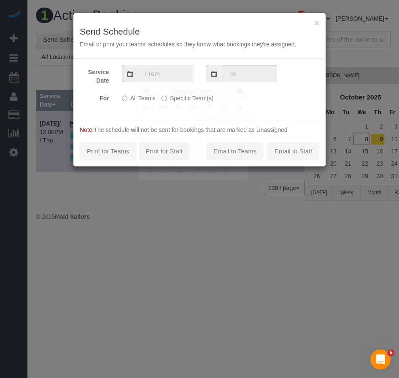
click at [174, 80] on input "text" at bounding box center [165, 73] width 55 height 17
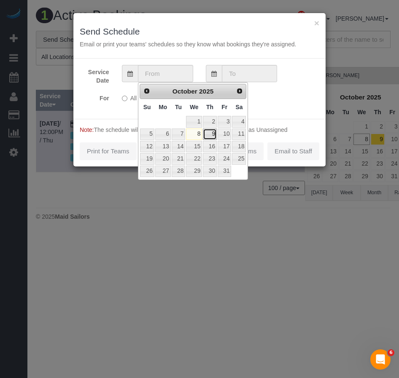
click at [210, 134] on link "9" at bounding box center [210, 134] width 14 height 11
type input "10/09/2025"
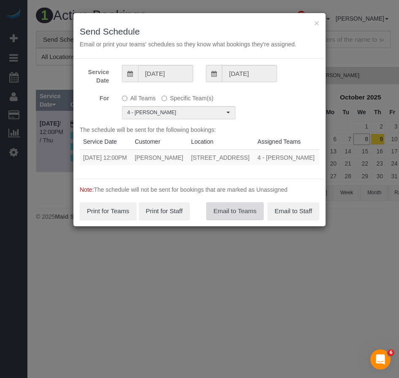
click at [239, 220] on button "Email to Teams" at bounding box center [234, 211] width 57 height 18
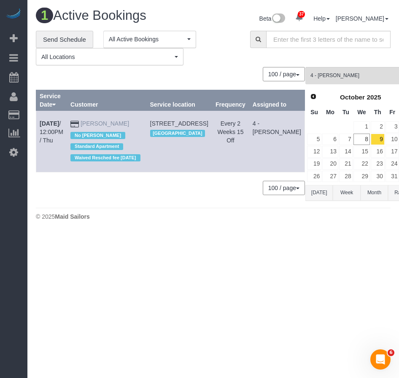
drag, startPoint x: 128, startPoint y: 122, endPoint x: 89, endPoint y: 124, distance: 38.4
click at [89, 124] on td "Stephen Lantz No Marcia Batista Standard Apartment Waived Resched fee Feb5/2025" at bounding box center [106, 141] width 79 height 61
click at [104, 124] on link "Stephen Lantz" at bounding box center [104, 123] width 48 height 7
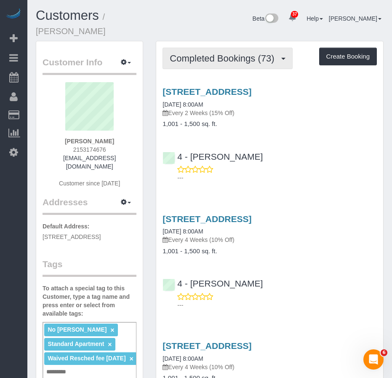
click at [223, 53] on span "Completed Bookings (73)" at bounding box center [224, 58] width 109 height 11
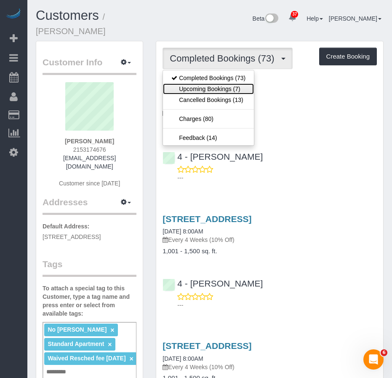
click at [217, 83] on link "Upcoming Bookings (7)" at bounding box center [208, 88] width 91 height 11
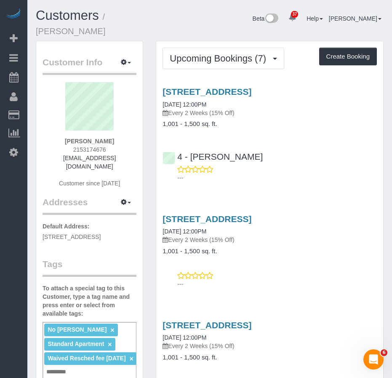
drag, startPoint x: 264, startPoint y: 185, endPoint x: 246, endPoint y: 174, distance: 21.2
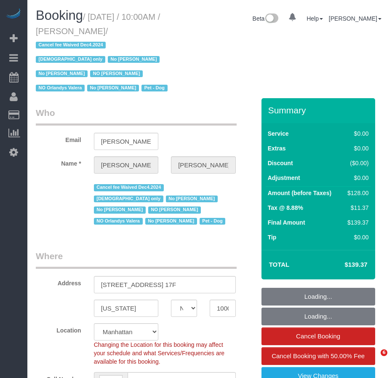
select select "NY"
select select "number:58"
select select "number:72"
select select "number:13"
select select "number:5"
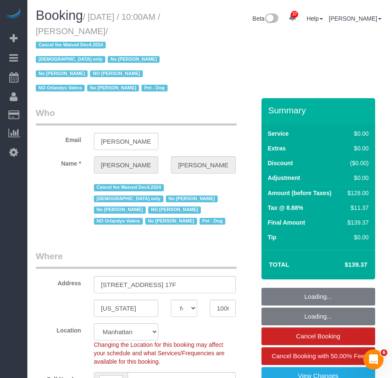
select select "string:stripe-pm_1PIFEU4VGloSiKo7CSk93776"
select select "object:998"
select select "1"
select select "spot1"
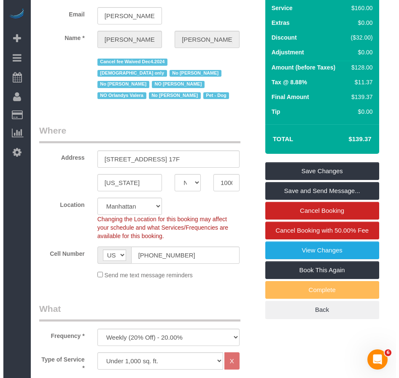
scroll to position [126, 0]
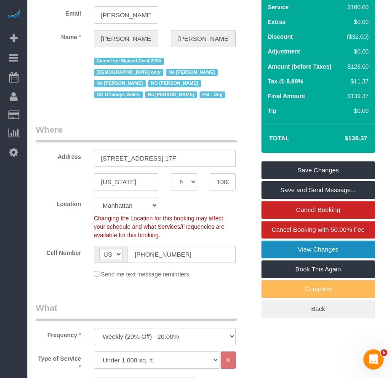
click at [311, 245] on link "View Changes" at bounding box center [319, 250] width 114 height 18
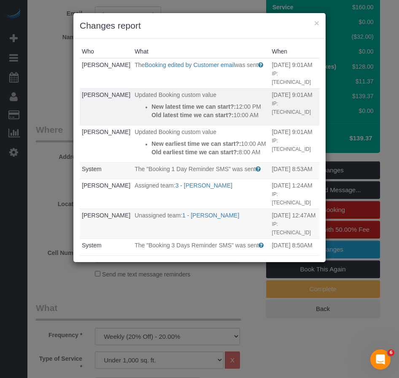
drag, startPoint x: 182, startPoint y: 186, endPoint x: 138, endPoint y: 108, distance: 90.0
click at [138, 108] on tbody "[PERSON_NAME] The Booking edited by Customer email was sent Sent to the custome…" at bounding box center [199, 310] width 239 height 504
click at [138, 108] on ul "New latest time we can start?: 12:00 PM Old latest time we can start?: 10:00 AM" at bounding box center [200, 110] width 133 height 17
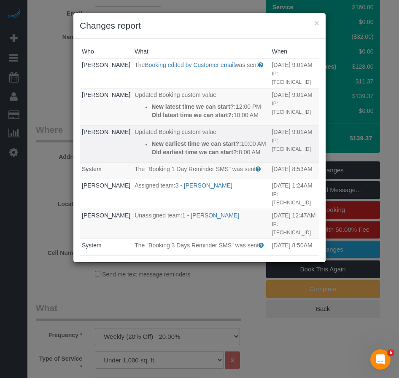
drag, startPoint x: 188, startPoint y: 188, endPoint x: 141, endPoint y: 159, distance: 54.9
click at [151, 156] on div "New earliest time we can start?: 10:00 AM Old earliest time we can start?: 8:00…" at bounding box center [209, 147] width 116 height 17
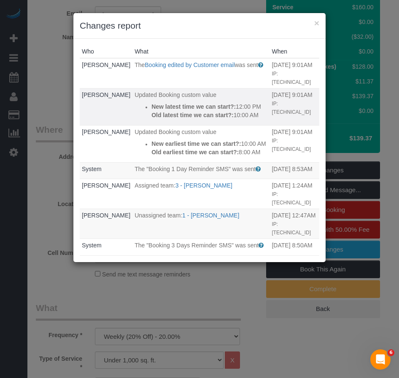
copy div "New earliest time we can start?: 10:00 AM Old earliest time we can start?: 8:00…"
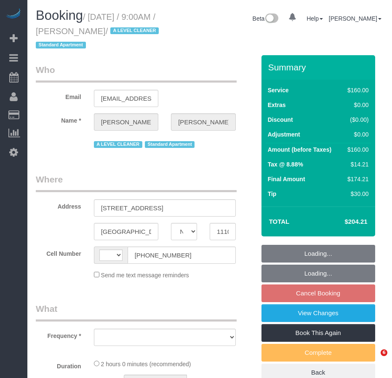
select select "NY"
select select "object:566"
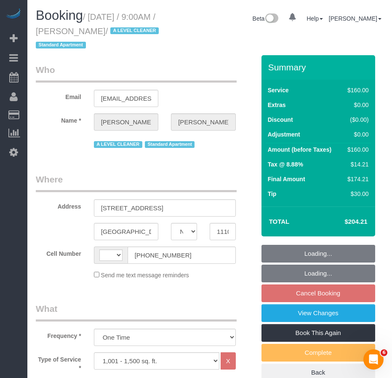
select select "string:[GEOGRAPHIC_DATA]"
select select "string:stripe-pm_1Pzh9G4VGloSiKo7QgE86W0f"
select select "spot2"
select select "number:89"
select select "number:90"
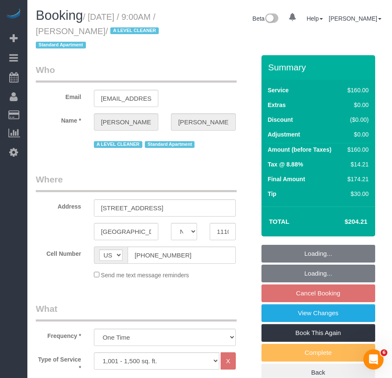
select select "number:15"
select select "number:5"
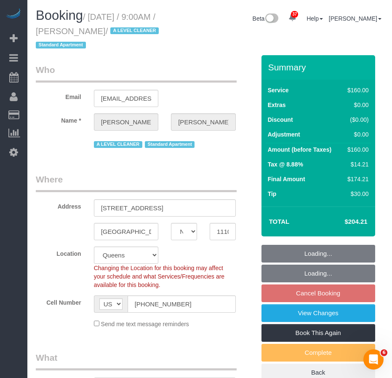
select select "object:1396"
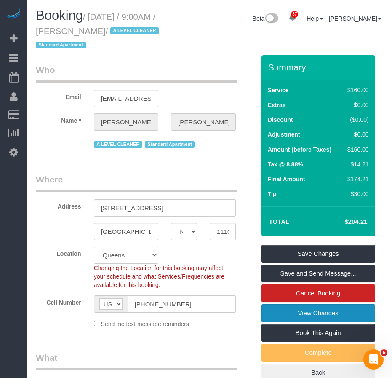
click at [305, 311] on link "View Changes" at bounding box center [319, 313] width 114 height 18
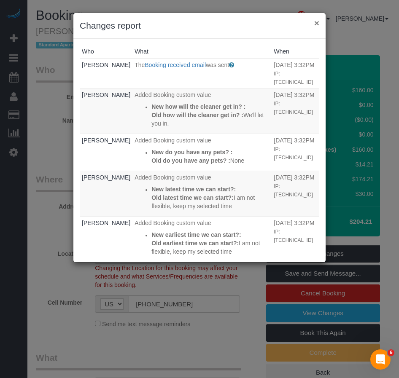
click at [316, 23] on button "×" at bounding box center [316, 23] width 5 height 9
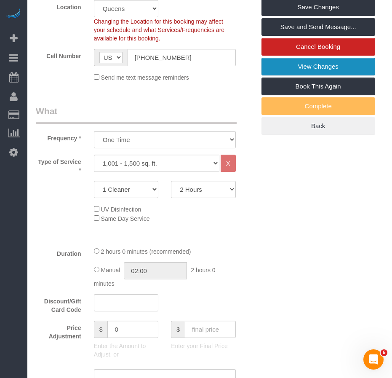
scroll to position [295, 0]
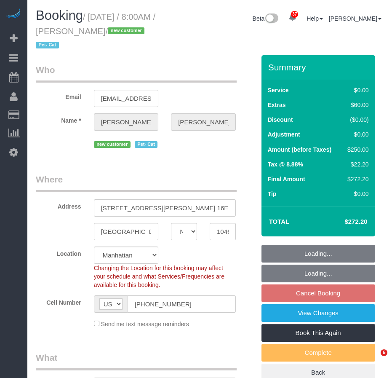
select select "NY"
select select "number:56"
select select "number:71"
select select "number:14"
select select "number:6"
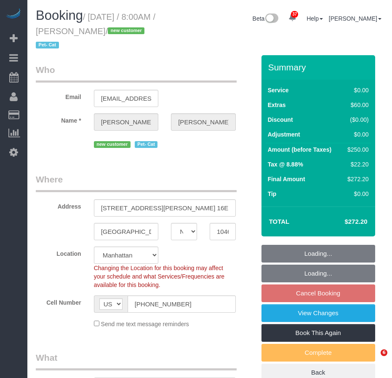
select select "spot1"
select select "1"
select select "2"
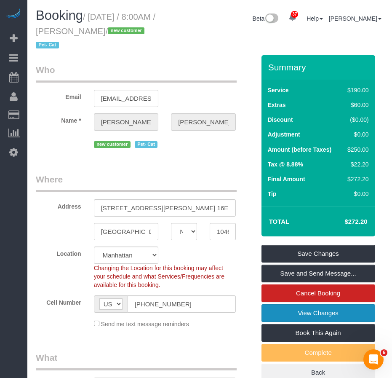
click at [289, 314] on link "View Changes" at bounding box center [319, 313] width 114 height 18
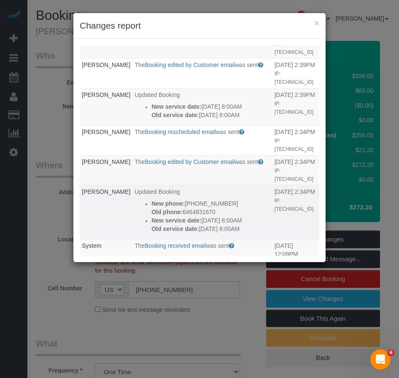
scroll to position [84, 0]
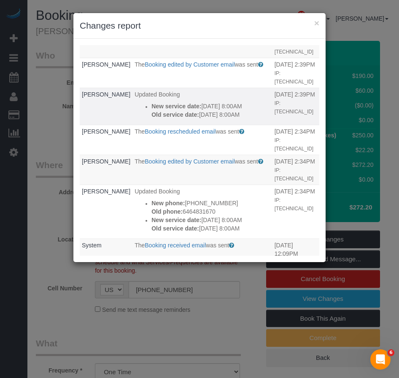
drag, startPoint x: 190, startPoint y: 132, endPoint x: 134, endPoint y: 107, distance: 62.3
click at [151, 107] on div "New service date: 10/14/2025 8:00AM Old service date: 10/15/2025 8:00AM" at bounding box center [210, 110] width 118 height 17
copy div "New service date: 10/14/2025 8:00AM Old service date: 10/15/2025 8:00AM"
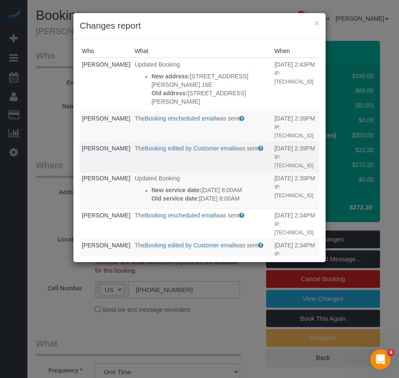
scroll to position [0, 0]
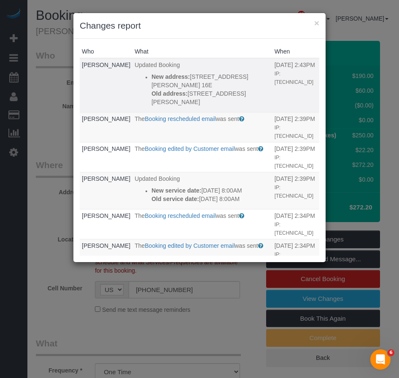
drag, startPoint x: 193, startPoint y: 109, endPoint x: 152, endPoint y: 105, distance: 40.7
click at [152, 105] on p "Old address: 3135 JOHNSON AVE, 16E" at bounding box center [210, 97] width 118 height 17
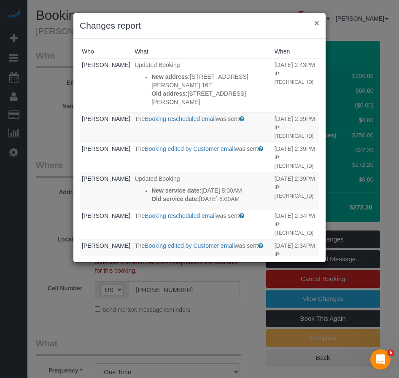
drag, startPoint x: 314, startPoint y: 22, endPoint x: 241, endPoint y: 14, distance: 72.9
click at [314, 21] on button "×" at bounding box center [316, 23] width 5 height 9
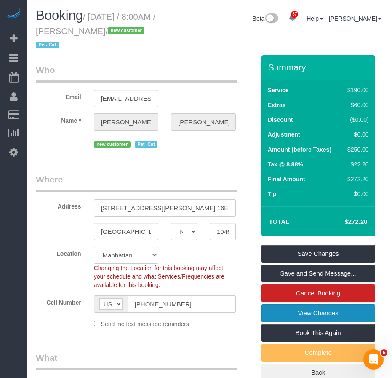
click at [295, 315] on link "View Changes" at bounding box center [319, 313] width 114 height 18
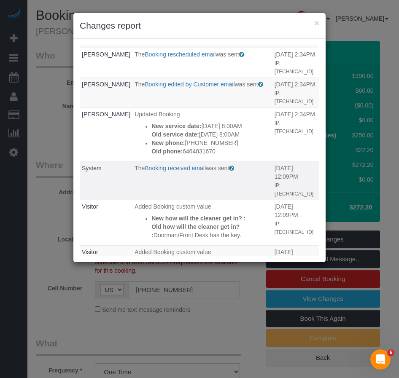
scroll to position [169, 0]
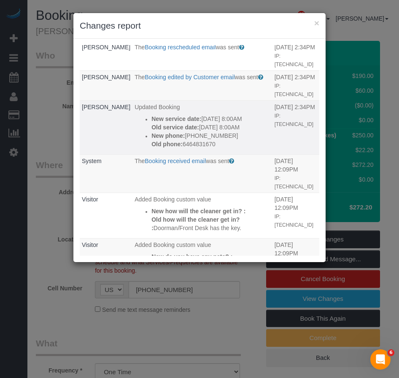
drag, startPoint x: 199, startPoint y: 168, endPoint x: 131, endPoint y: 126, distance: 80.0
click at [134, 126] on ul "New service date: 10/15/2025 8:00AM Old service date: 10/16/2025 8:00AM New pho…" at bounding box center [201, 132] width 135 height 34
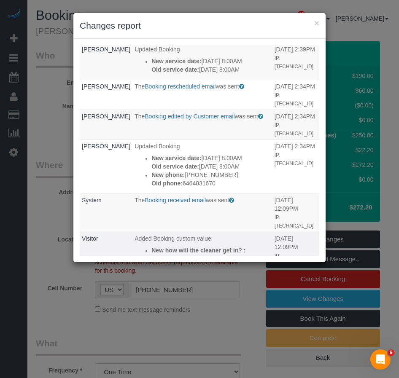
scroll to position [84, 0]
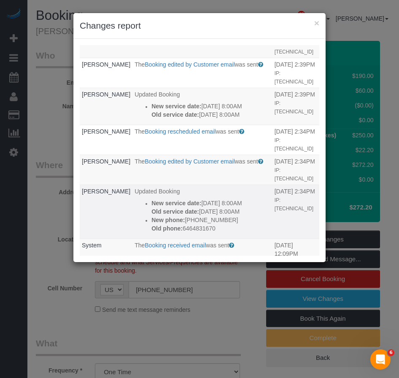
copy div "New service date: 10/15/2025 8:00AM Old service date: 10/16/2025 8:00AM New pho…"
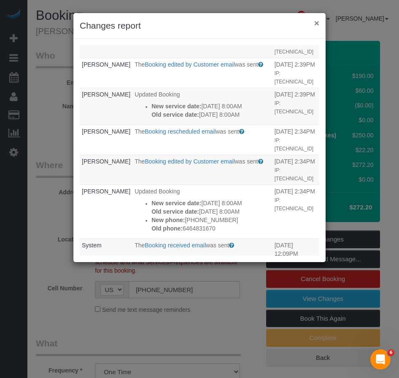
click at [316, 23] on button "×" at bounding box center [316, 23] width 5 height 9
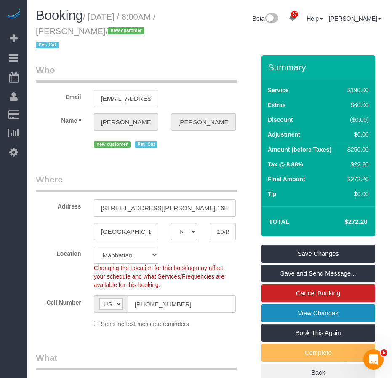
click at [283, 311] on link "View Changes" at bounding box center [319, 313] width 114 height 18
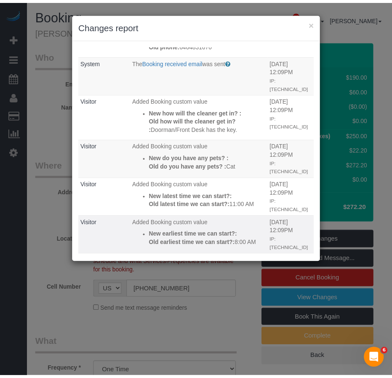
scroll to position [253, 0]
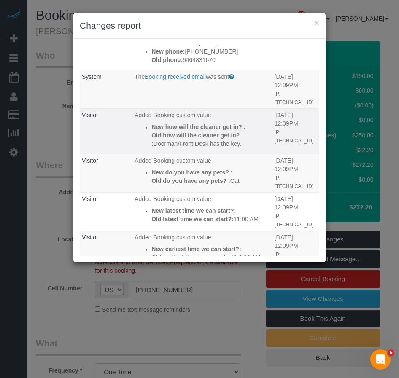
drag, startPoint x: 165, startPoint y: 171, endPoint x: 131, endPoint y: 139, distance: 45.6
click at [134, 139] on ul "New how will the cleaner get in? : Old how will the cleaner get in? : Doorman/F…" at bounding box center [201, 135] width 135 height 25
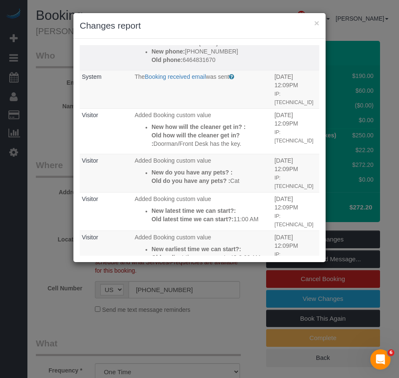
copy div "New how will the cleaner get in? : Old how will the cleaner get in? : Doorman/F…"
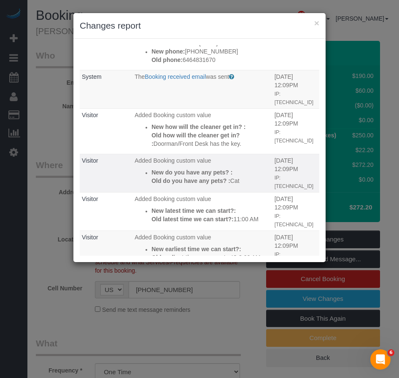
drag, startPoint x: 156, startPoint y: 225, endPoint x: 122, endPoint y: 196, distance: 44.2
click at [134, 185] on ul "New do you have any pets? : Old do you have any pets? : Cat" at bounding box center [201, 176] width 135 height 17
drag, startPoint x: 316, startPoint y: 24, endPoint x: 242, endPoint y: 2, distance: 77.2
click at [316, 24] on button "×" at bounding box center [316, 23] width 5 height 9
